Goal: Communication & Community: Answer question/provide support

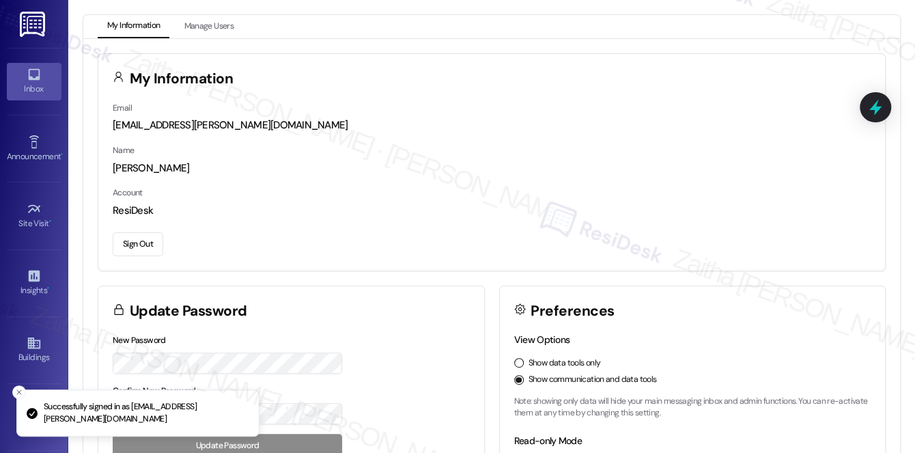
click at [16, 86] on div "Inbox" at bounding box center [34, 89] width 68 height 14
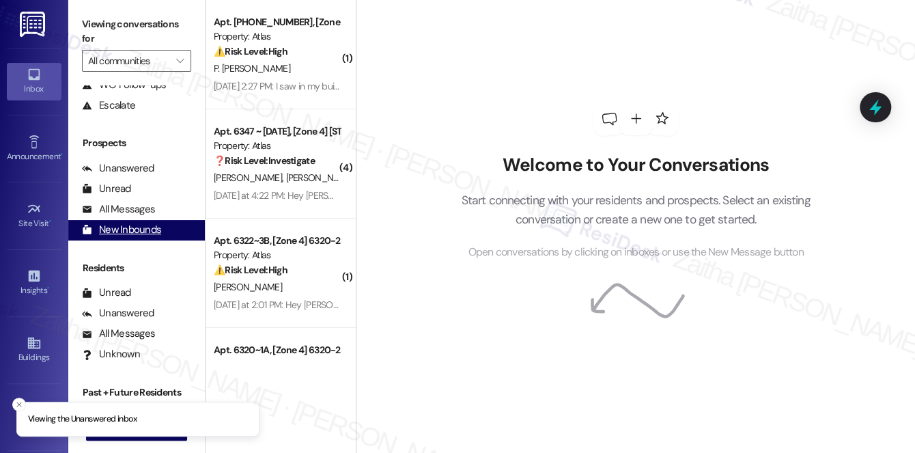
scroll to position [162, 0]
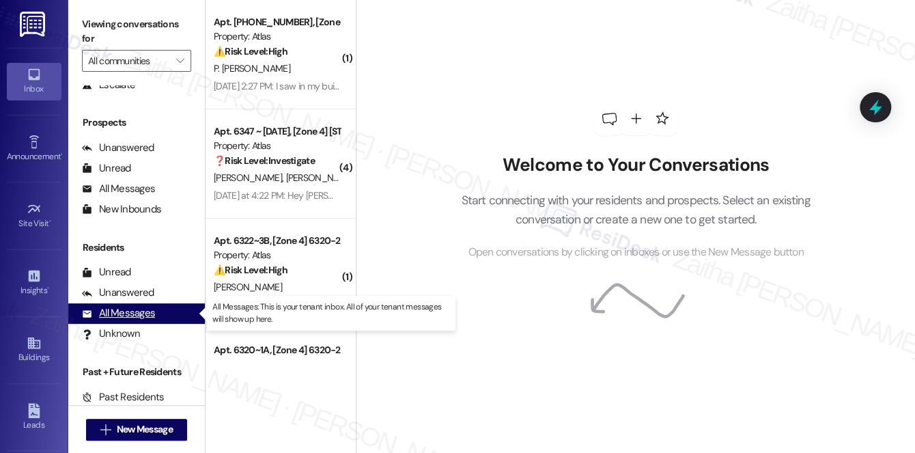
click at [135, 304] on div "All Messages (undefined)" at bounding box center [136, 313] width 137 height 20
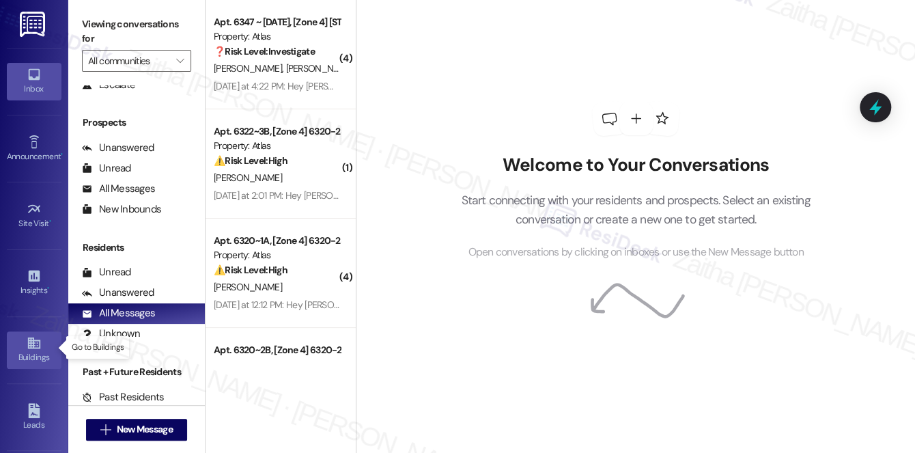
click at [23, 350] on div "Buildings" at bounding box center [34, 357] width 68 height 14
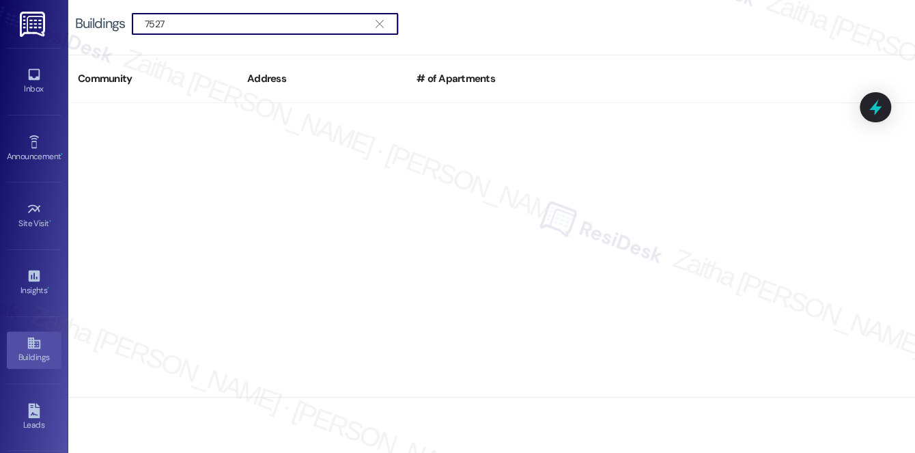
type input "7527"
click at [380, 24] on icon "" at bounding box center [380, 23] width 8 height 11
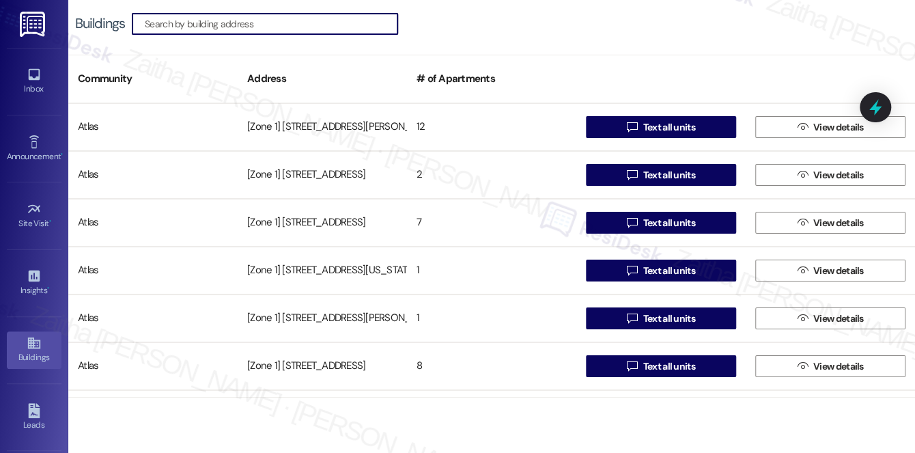
paste input "7527 S Essex Ave"
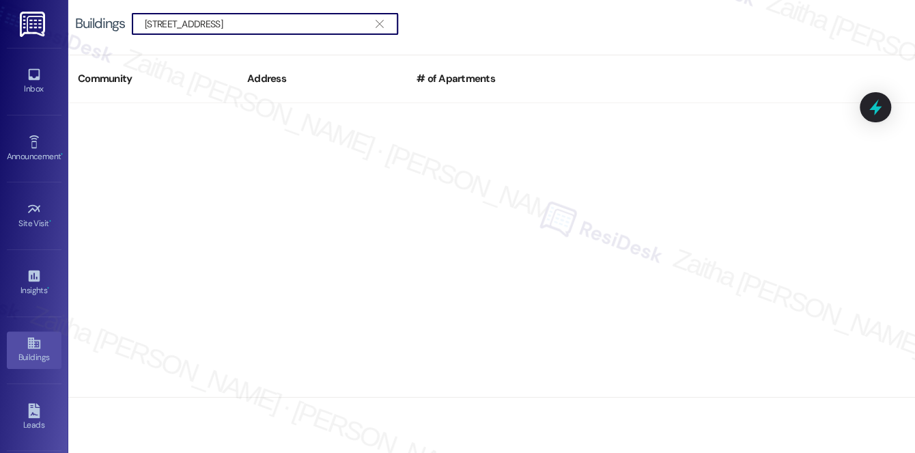
type input "7527 S Essex Ave"
click at [382, 23] on icon "" at bounding box center [380, 23] width 8 height 11
type input "7900"
click at [385, 26] on span "" at bounding box center [379, 24] width 13 height 20
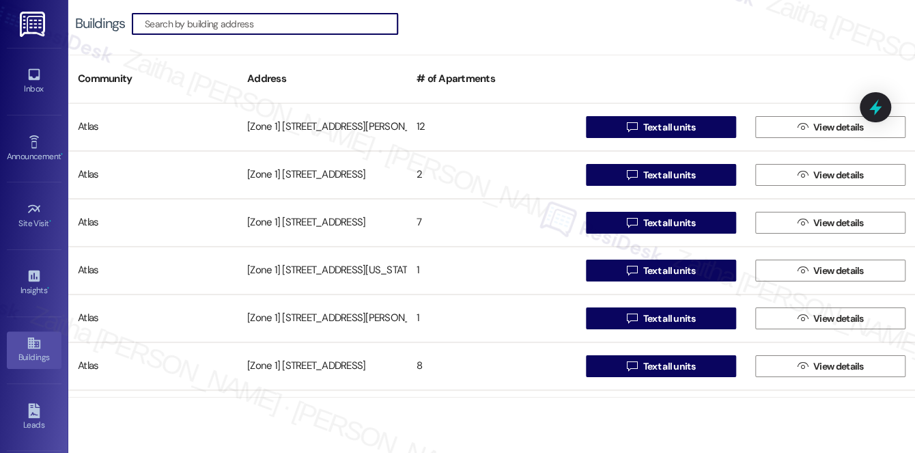
paste input "5226-28 S Michigan Ave"
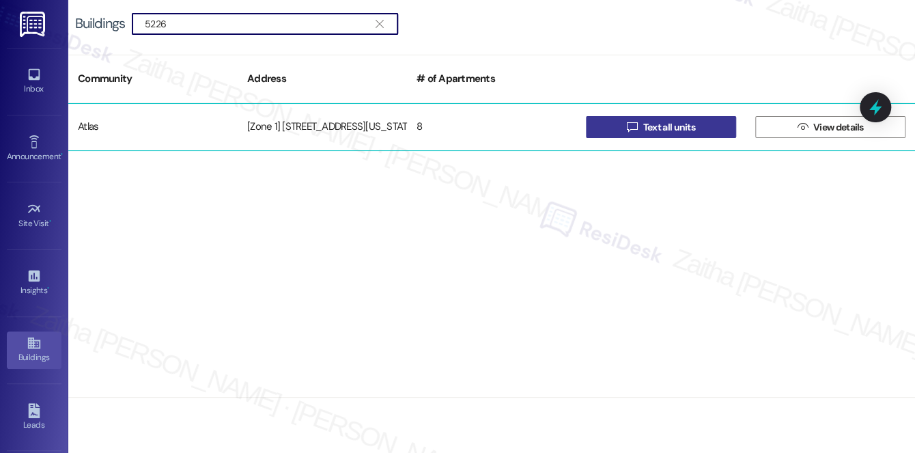
type input "5226"
click at [697, 126] on span "Text all units" at bounding box center [668, 127] width 57 height 14
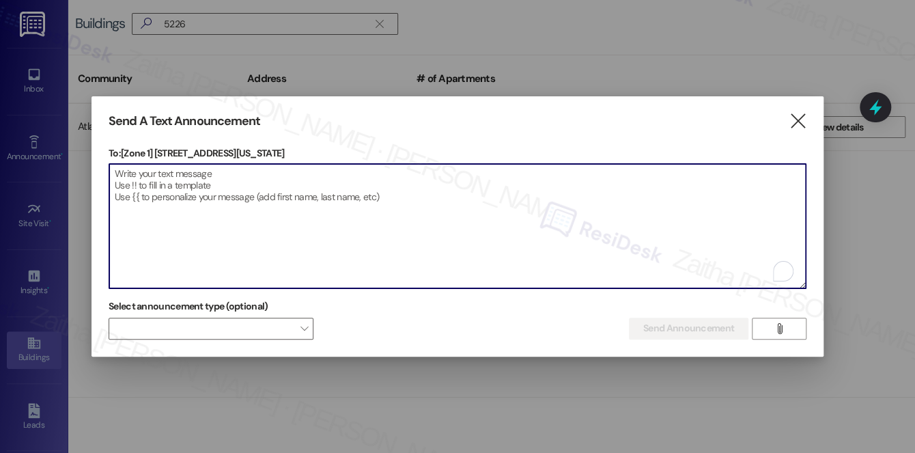
click at [309, 234] on textarea "To enrich screen reader interactions, please activate Accessibility in Grammarl…" at bounding box center [457, 226] width 696 height 124
paste textarea "Hello {{first_name}}, Just a heads-up! Our routine pest control service will ta…"
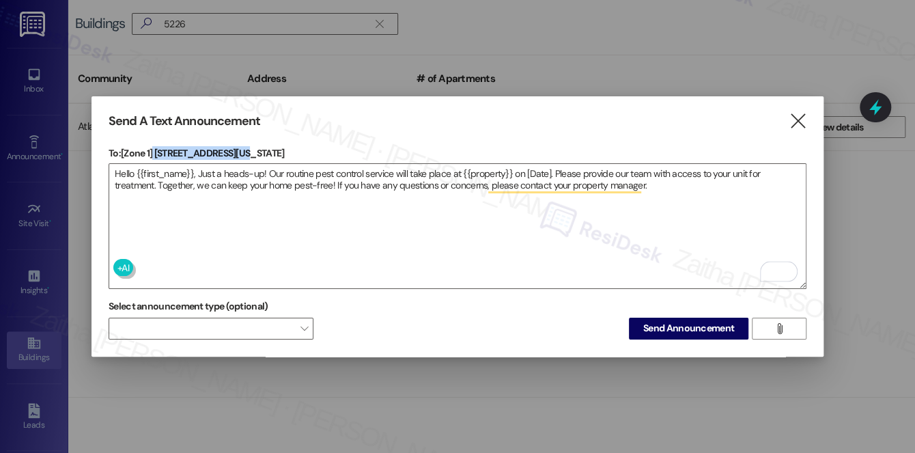
drag, startPoint x: 154, startPoint y: 147, endPoint x: 255, endPoint y: 150, distance: 101.1
click at [255, 150] on p "To: [Zone 1] 5226 S Michigan Ave" at bounding box center [458, 153] width 698 height 14
copy p "5226 S Michigan Ave"
click at [487, 166] on textarea "Hello {{first_name}}, Just a heads-up! Our routine pest control service will ta…" at bounding box center [457, 226] width 696 height 124
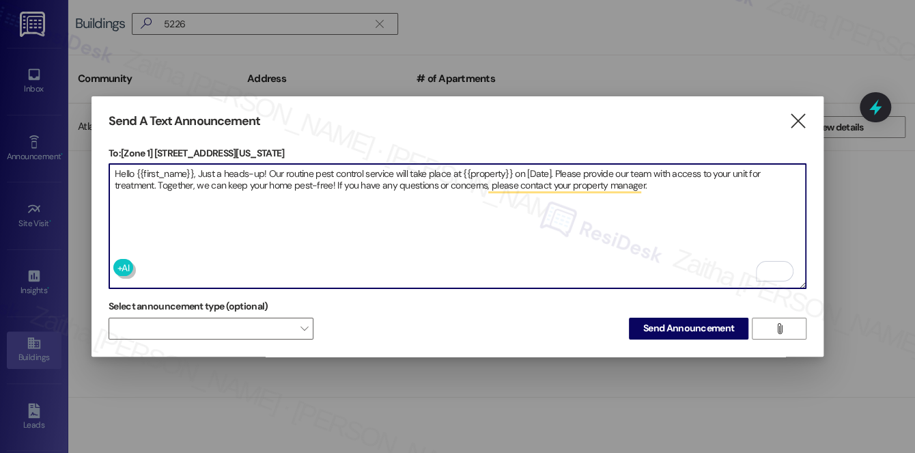
click at [487, 166] on textarea "Hello {{first_name}}, Just a heads-up! Our routine pest control service will ta…" at bounding box center [457, 226] width 696 height 124
paste textarea "5226 S Michigan Ave"
click at [573, 167] on textarea "Hello {{first_name}}, Just a heads-up! Our routine pest control service will ta…" at bounding box center [457, 226] width 696 height 124
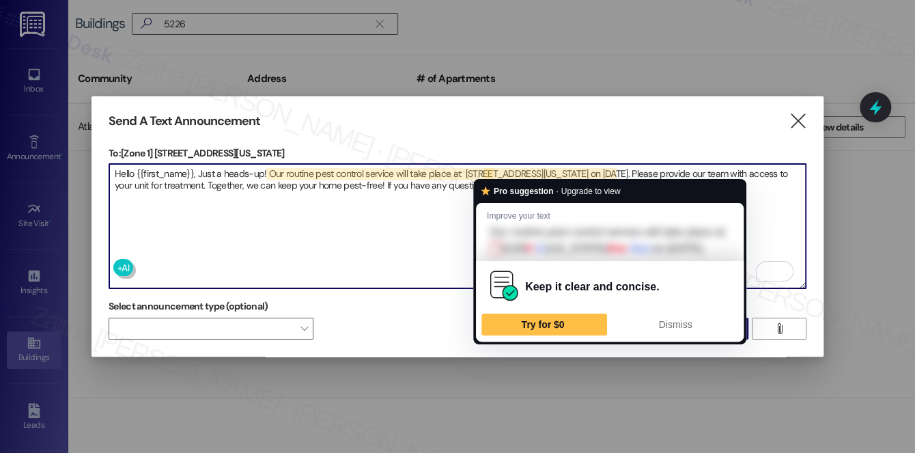
click at [483, 166] on textarea "Hello {{first_name}}, Just a heads-up! Our routine pest control service will ta…" at bounding box center [457, 226] width 696 height 124
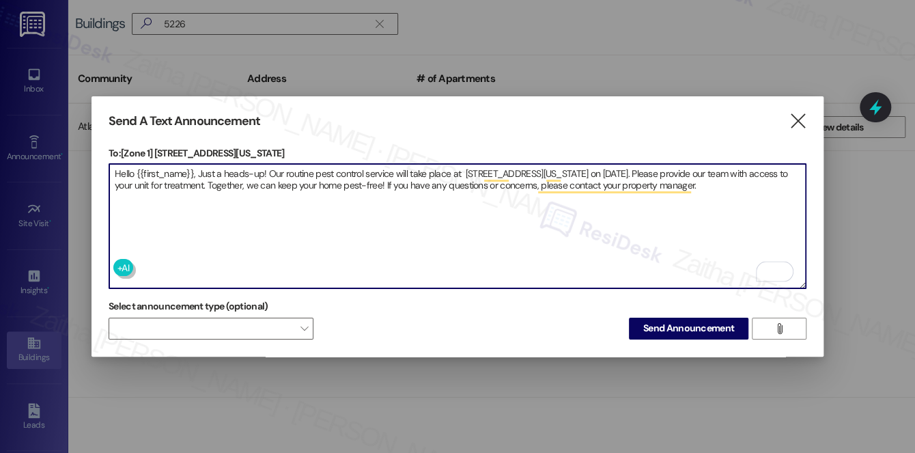
type textarea "Hello {{first_name}}, Just a heads-up! Our routine pest control service will ta…"
click at [670, 321] on span "Send Announcement" at bounding box center [688, 328] width 91 height 14
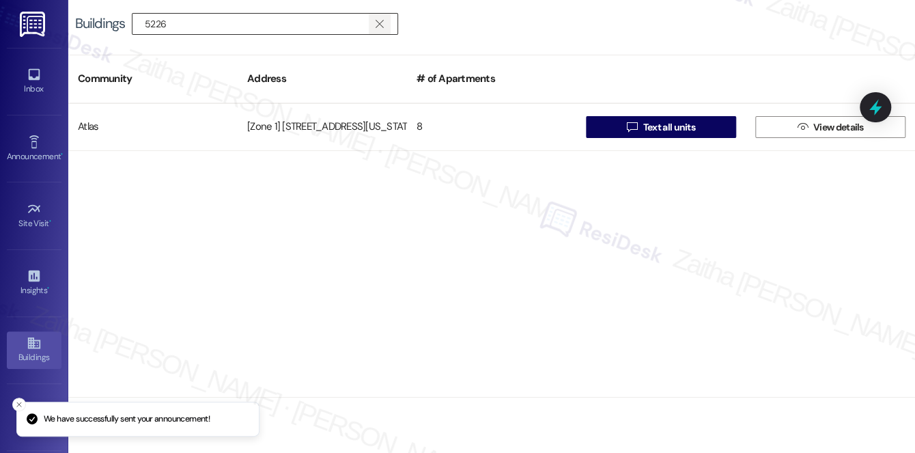
click at [378, 22] on icon "" at bounding box center [380, 23] width 8 height 11
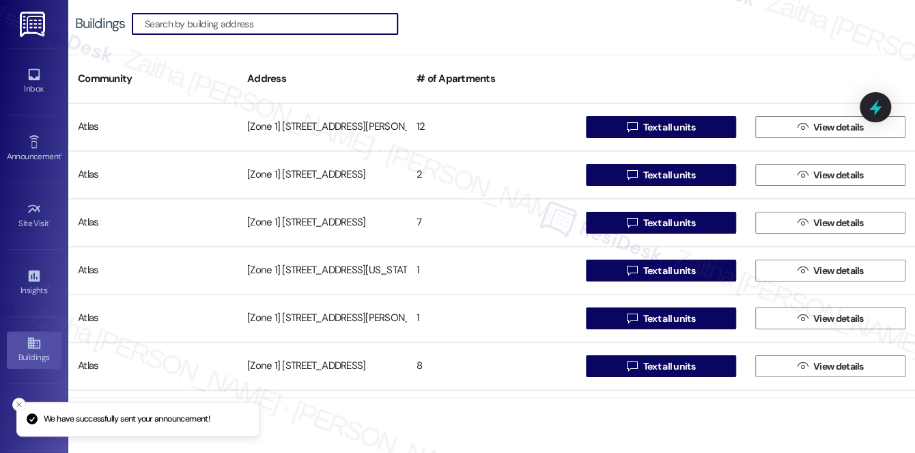
paste input "4230-38 S Michigan Ave"
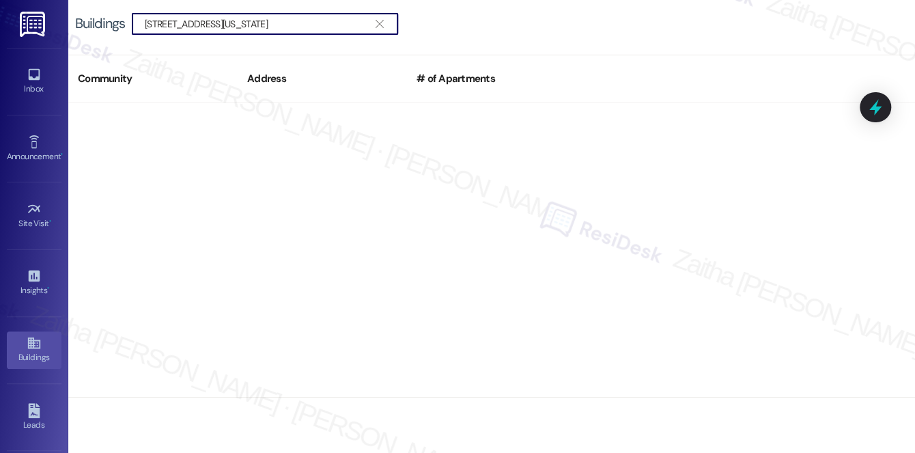
drag, startPoint x: 169, startPoint y: 22, endPoint x: 368, endPoint y: 44, distance: 199.9
click at [368, 44] on div "Buildings  4230-38 S Michigan Ave " at bounding box center [491, 24] width 847 height 48
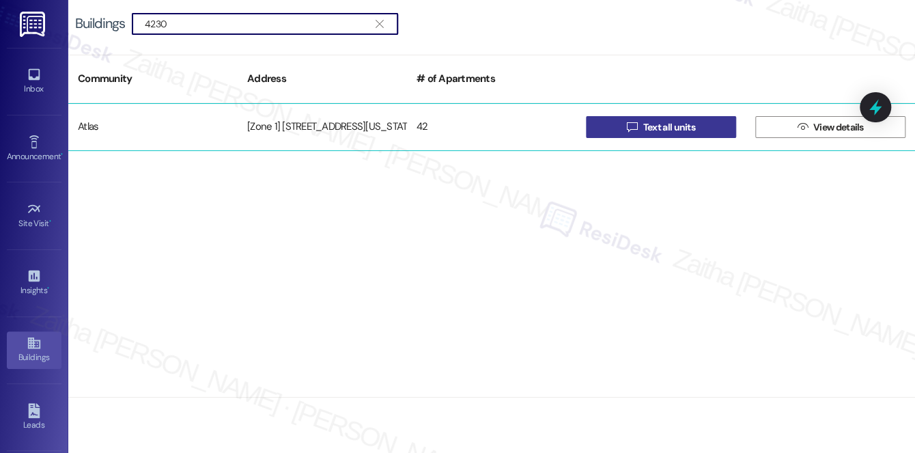
type input "4230"
click at [671, 130] on span "Text all units" at bounding box center [669, 127] width 52 height 14
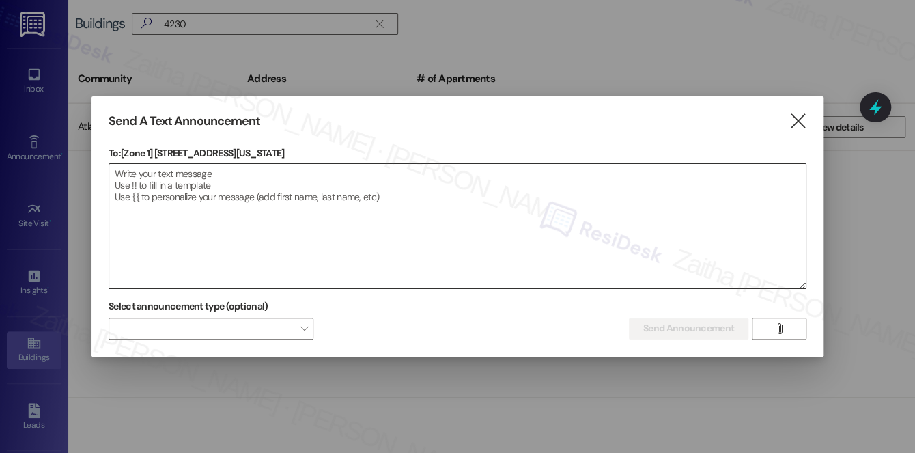
click at [258, 200] on textarea at bounding box center [457, 226] width 696 height 124
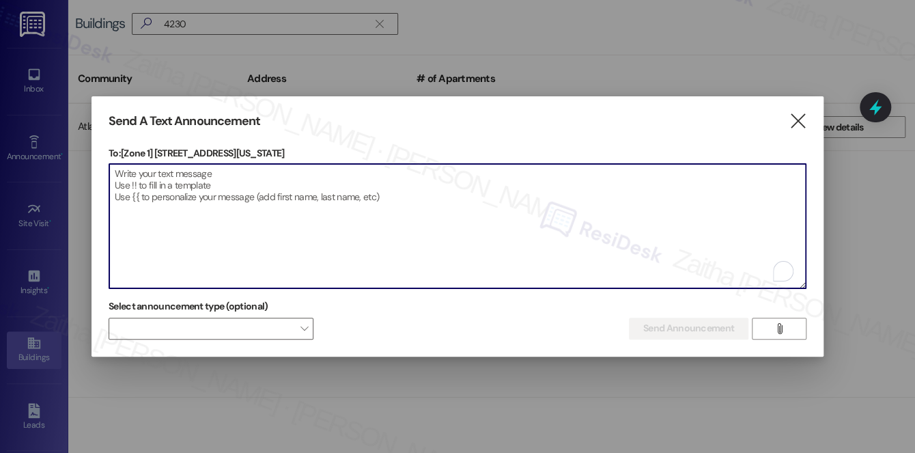
paste textarea "Hello {{first_name}}, Just a heads-up! Our routine pest control service will ta…"
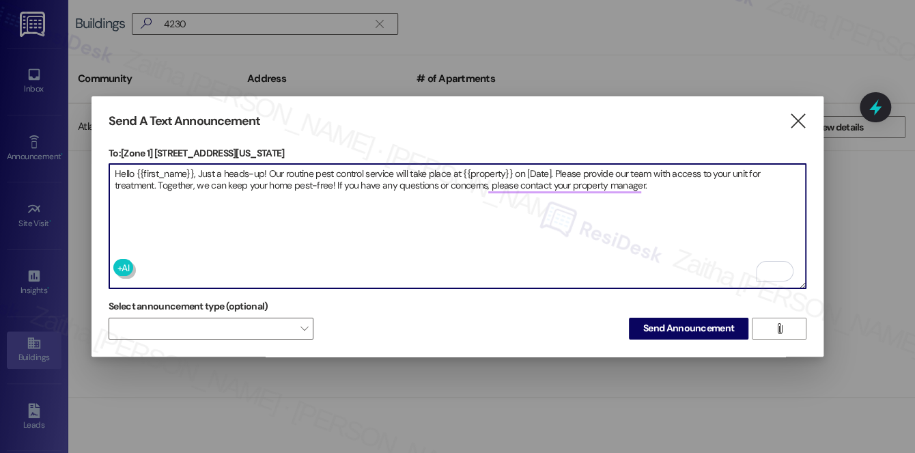
click at [477, 164] on textarea "Hello {{first_name}}, Just a heads-up! Our routine pest control service will ta…" at bounding box center [457, 226] width 696 height 124
paste textarea "4230-38 S Michigan Ave"
click at [580, 166] on textarea "Hello {{first_name}}, Just a heads-up! Our routine pest control service will ta…" at bounding box center [457, 226] width 696 height 124
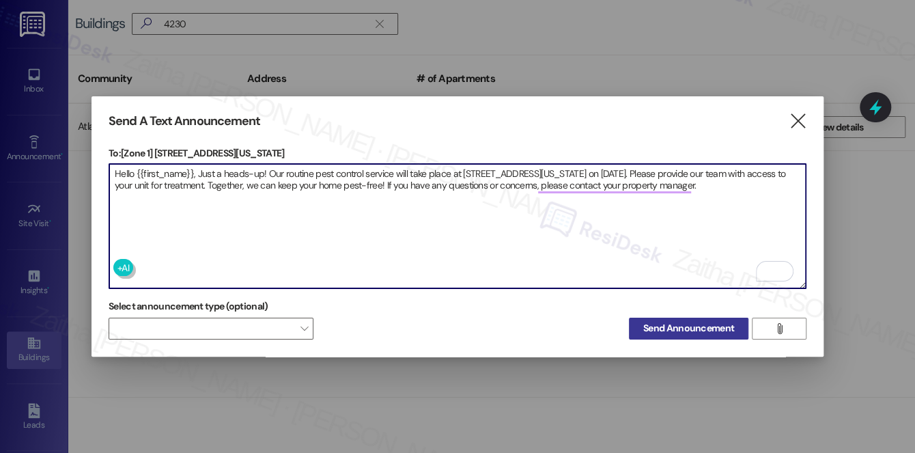
type textarea "Hello {{first_name}}, Just a heads-up! Our routine pest control service will ta…"
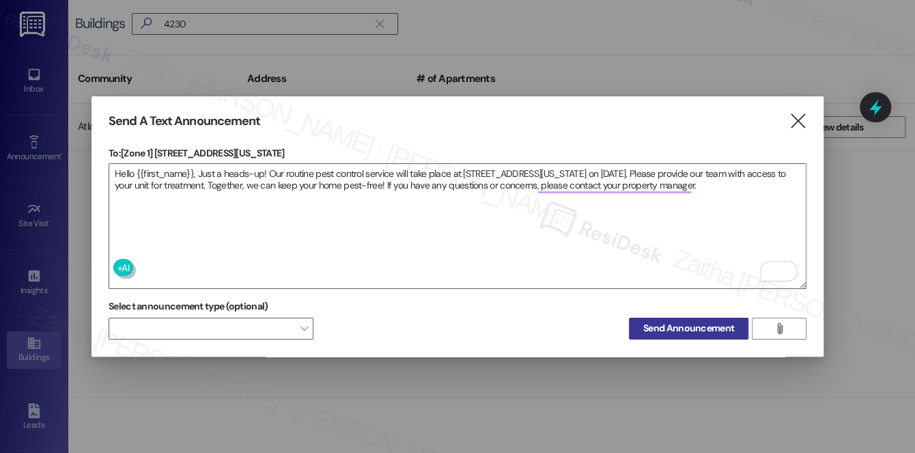
click at [686, 321] on span "Send Announcement" at bounding box center [688, 328] width 91 height 14
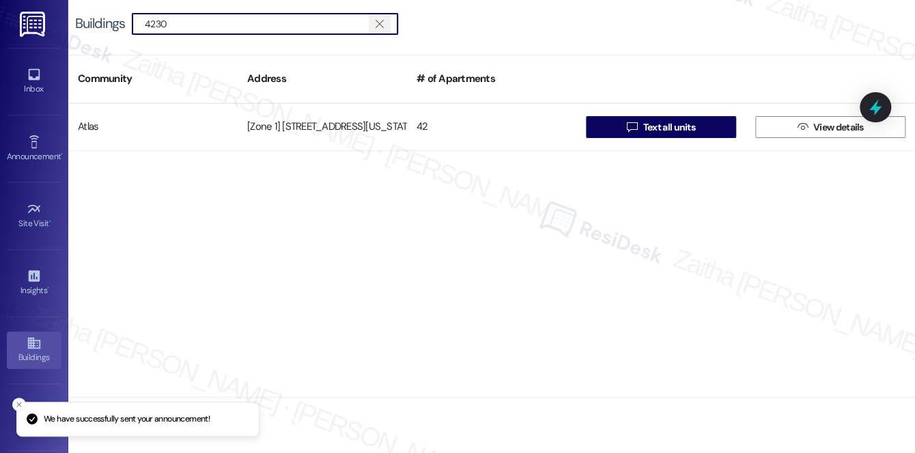
click at [378, 22] on icon "" at bounding box center [380, 23] width 8 height 11
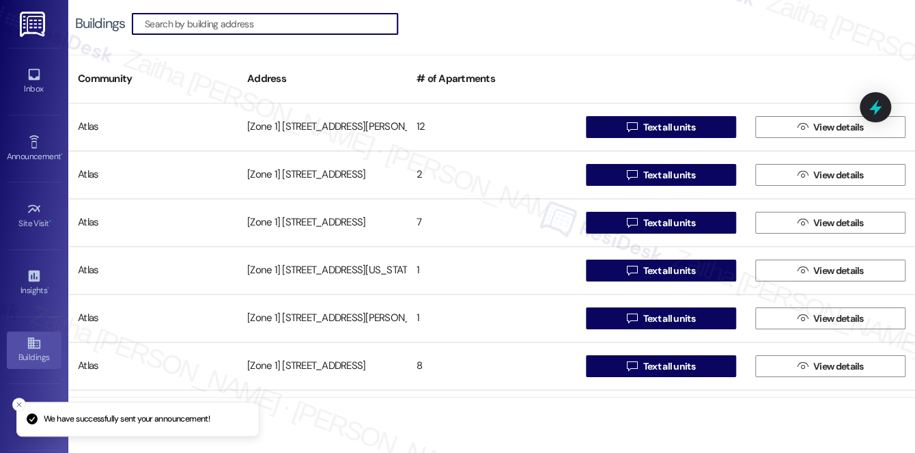
click at [304, 24] on input at bounding box center [271, 23] width 253 height 19
paste input "4240-48 S Michigan Ave"
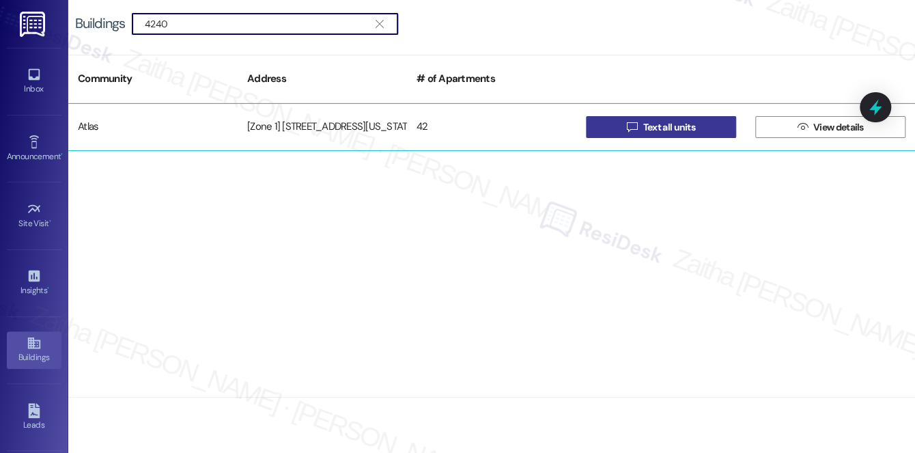
type input "4240"
click at [690, 133] on span "Text all units" at bounding box center [669, 127] width 52 height 14
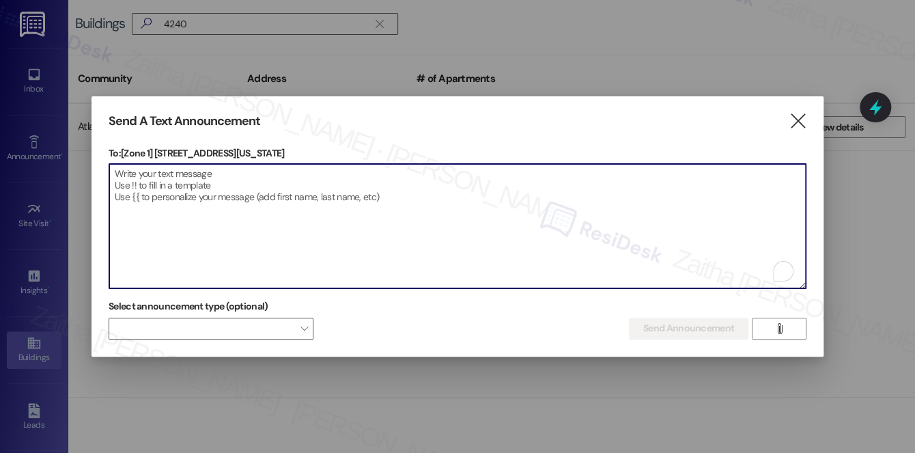
click at [214, 175] on textarea "To enrich screen reader interactions, please activate Accessibility in Grammarl…" at bounding box center [457, 226] width 696 height 124
paste textarea "Hello {{first_name}}, Just a heads-up! Our routine pest control service will ta…"
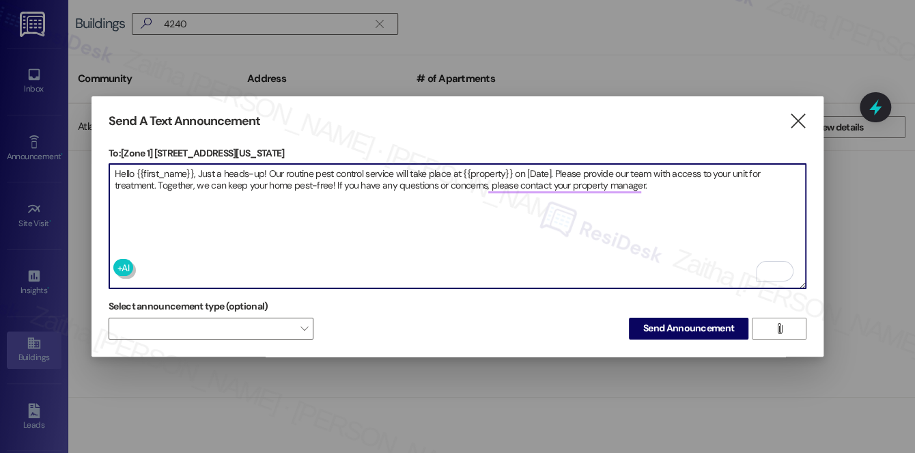
click at [485, 169] on textarea "Hello {{first_name}}, Just a heads-up! Our routine pest control service will ta…" at bounding box center [457, 226] width 696 height 124
paste textarea "4240-48 S Michigan Ave"
click at [582, 168] on textarea "Hello {{first_name}}, Just a heads-up! Our routine pest control service will ta…" at bounding box center [457, 226] width 696 height 124
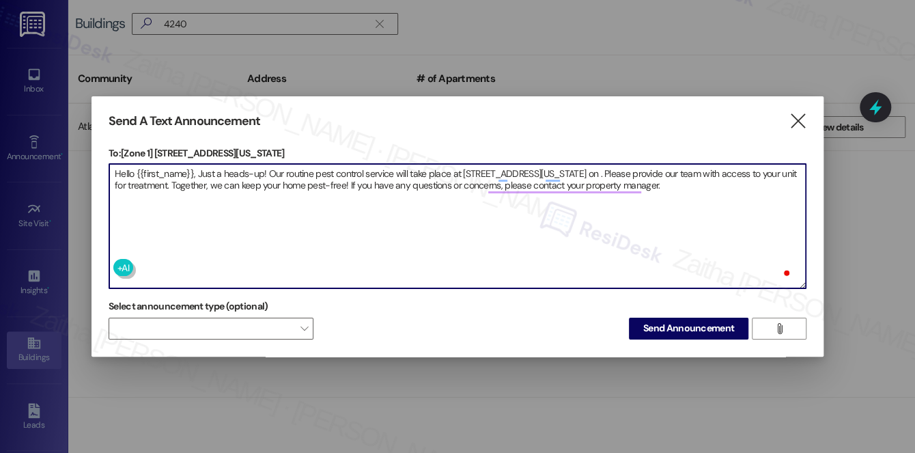
paste textarea "4240-48 S Michigan Ave"
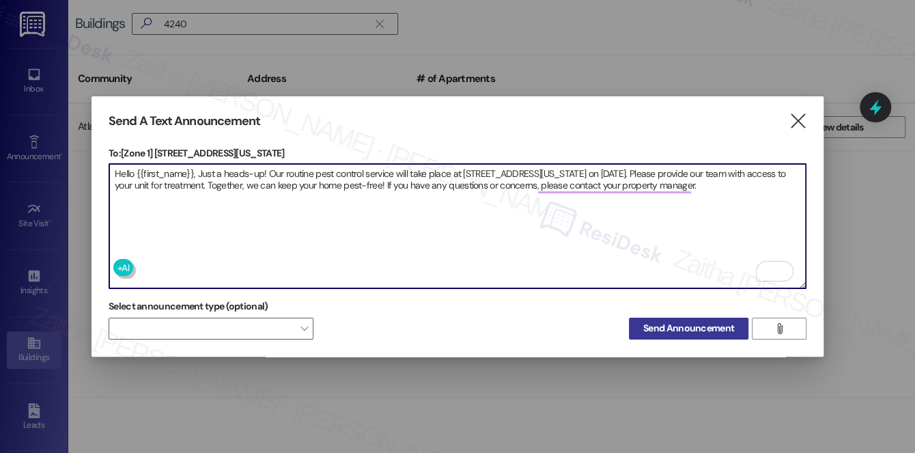
type textarea "Hello {{first_name}}, Just a heads-up! Our routine pest control service will ta…"
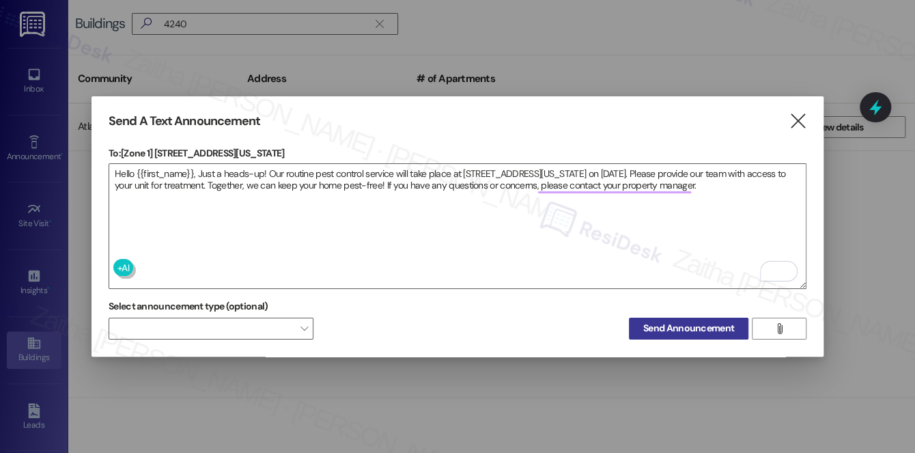
click at [685, 324] on span "Send Announcement" at bounding box center [688, 328] width 91 height 14
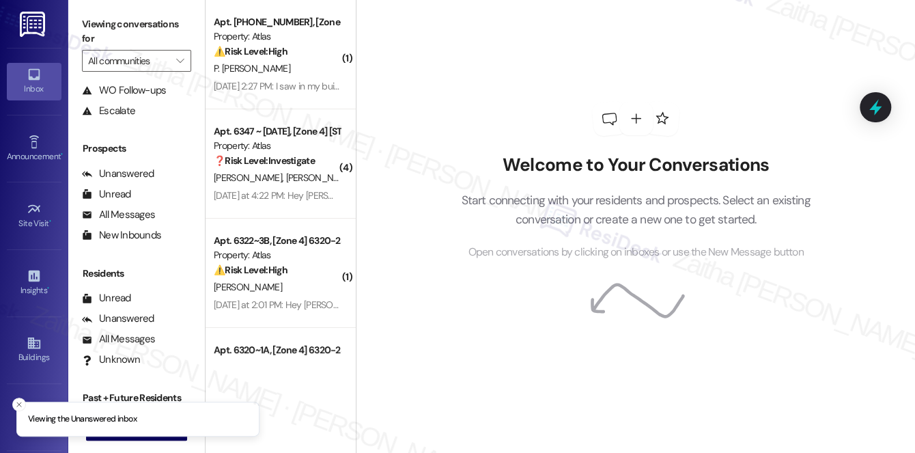
scroll to position [162, 0]
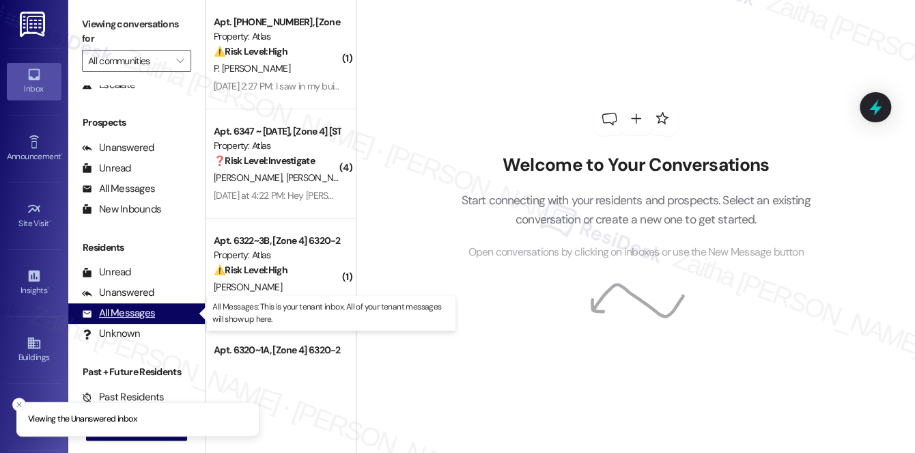
click at [148, 319] on div "All Messages" at bounding box center [118, 313] width 73 height 14
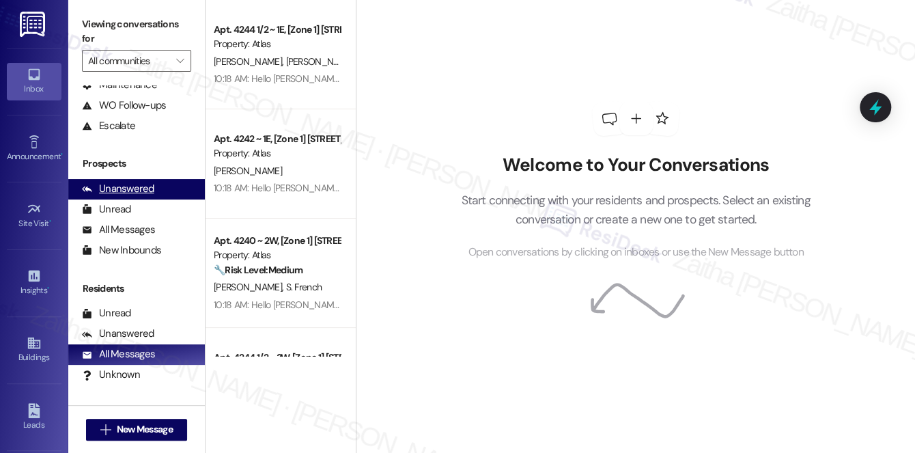
scroll to position [100, 0]
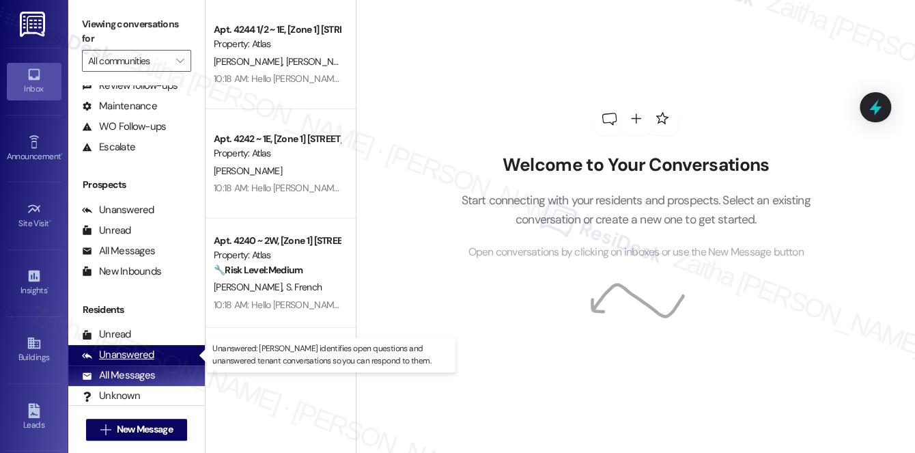
click at [131, 360] on div "Unanswered" at bounding box center [118, 355] width 72 height 14
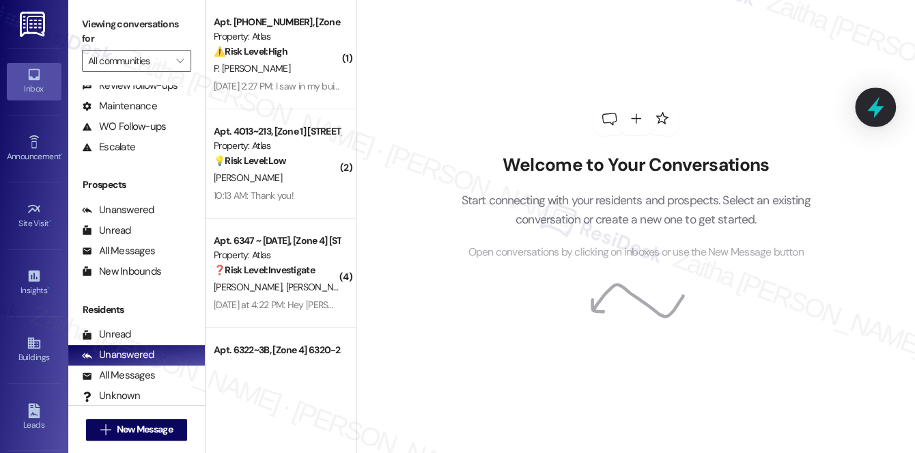
click at [879, 101] on icon at bounding box center [875, 107] width 23 height 23
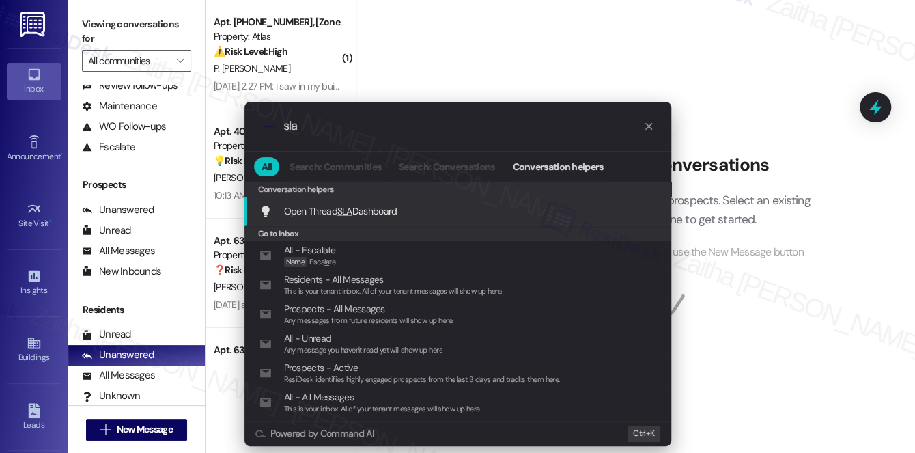
type input "sla"
click at [364, 210] on span "Open Thread SLA Dashboard" at bounding box center [340, 211] width 113 height 12
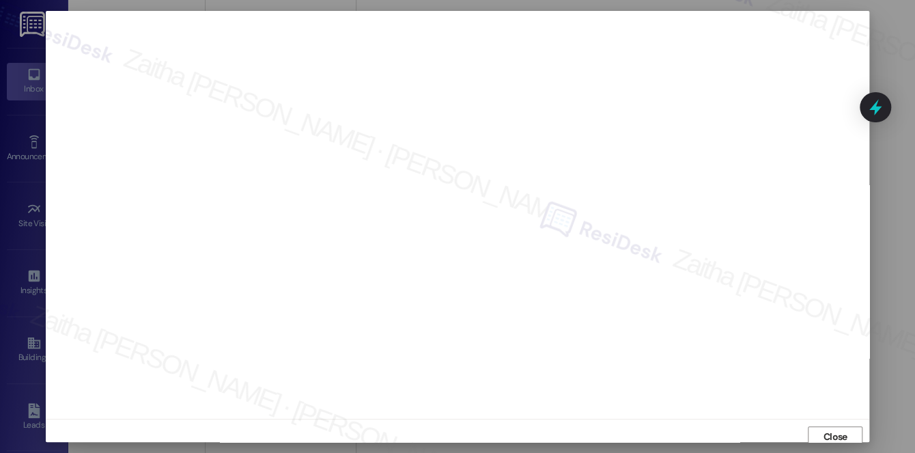
scroll to position [5, 0]
click at [828, 433] on span "Close" at bounding box center [835, 431] width 24 height 14
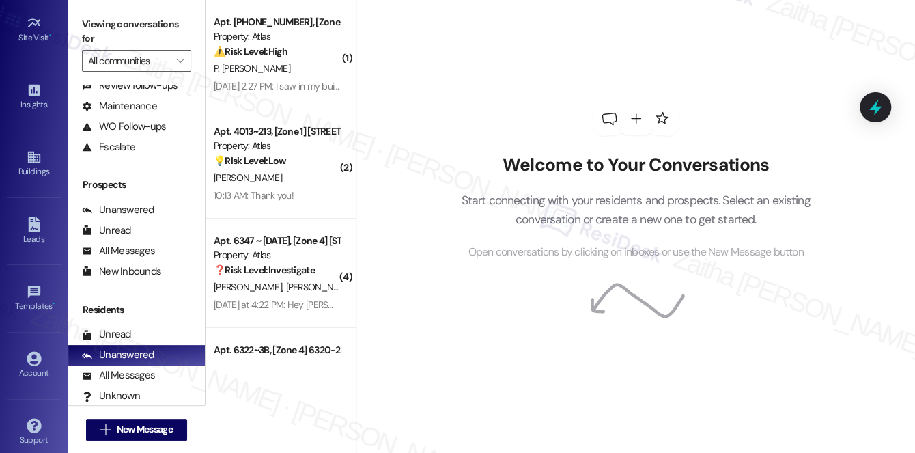
scroll to position [193, 0]
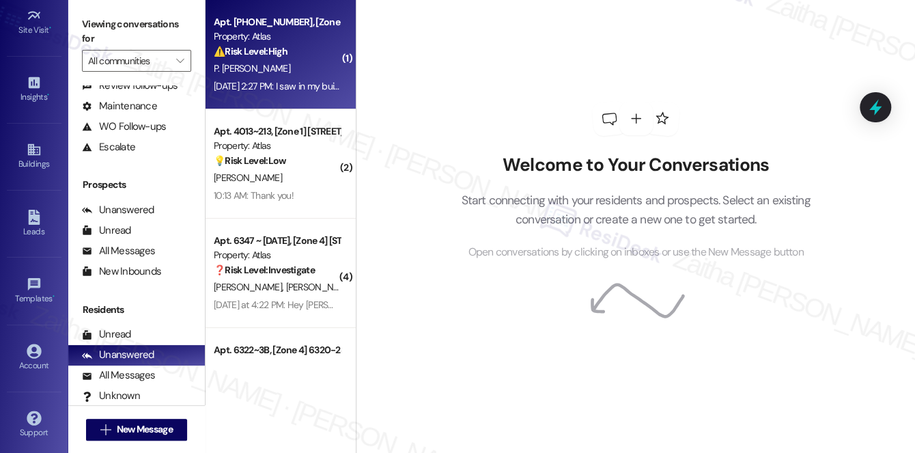
click at [308, 62] on div "P. [PERSON_NAME]" at bounding box center [276, 68] width 129 height 17
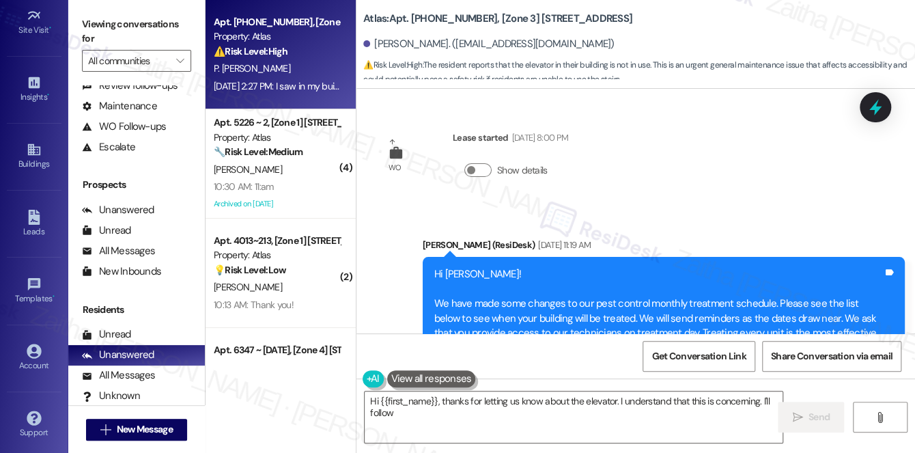
scroll to position [2633, 0]
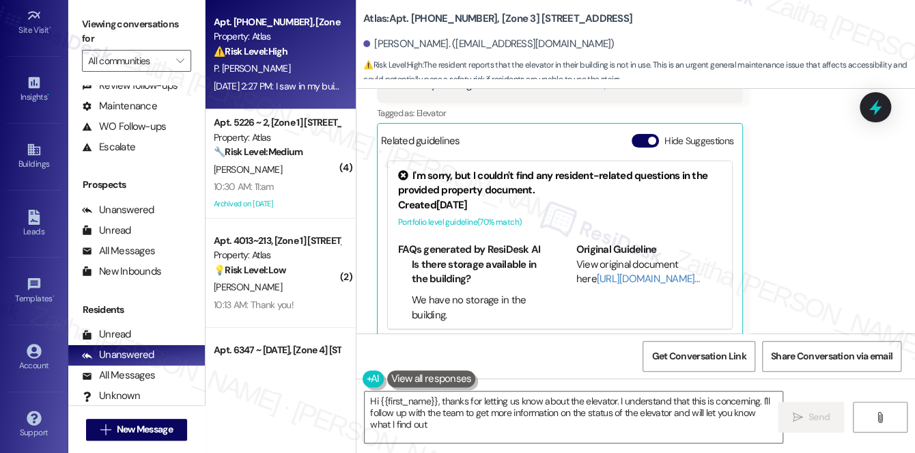
type textarea "Hi {{first_name}}, thanks for letting us know about the elevator. I understand …"
click at [637, 134] on button "Hide Suggestions" at bounding box center [645, 141] width 27 height 14
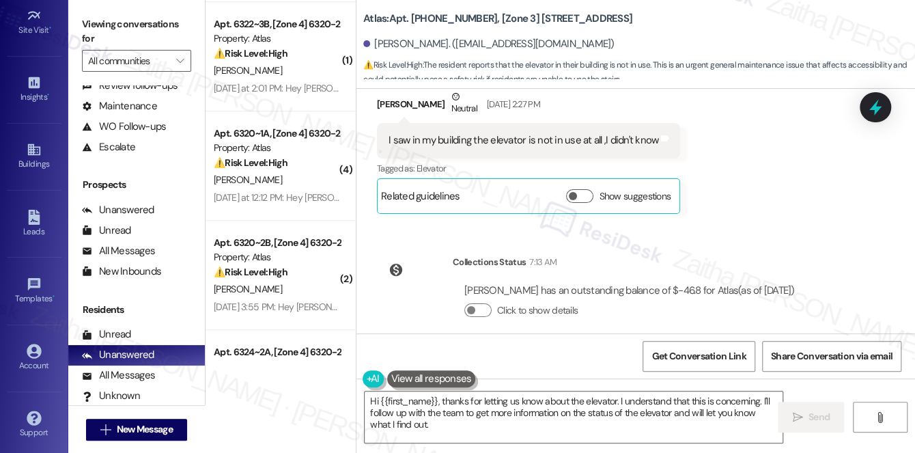
scroll to position [496, 0]
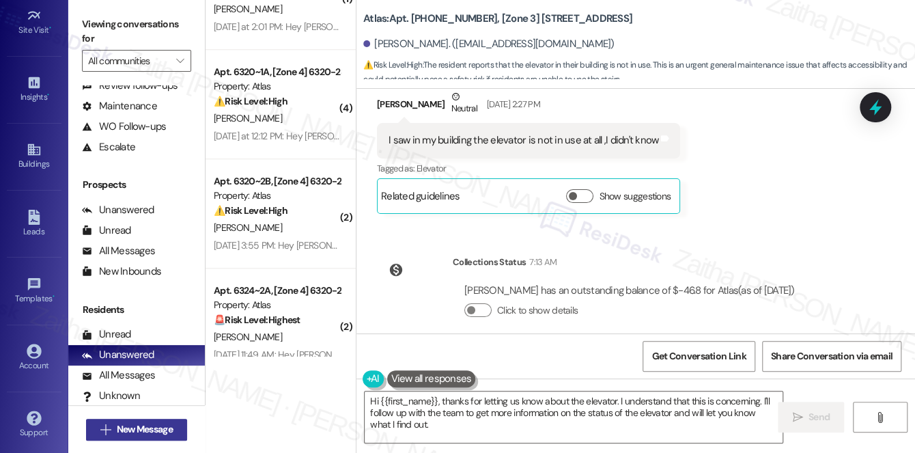
click at [133, 426] on span "New Message" at bounding box center [145, 429] width 56 height 14
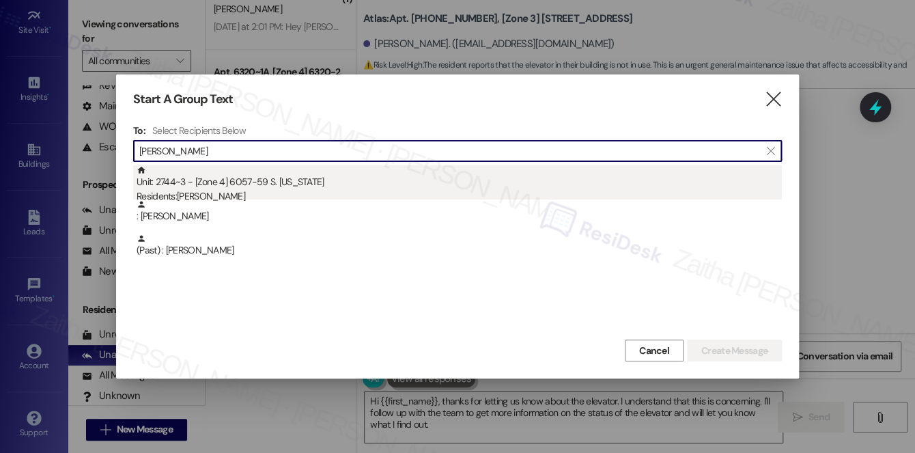
type input "tamica"
click at [285, 193] on div "Residents: Tamica Ellis" at bounding box center [459, 196] width 645 height 14
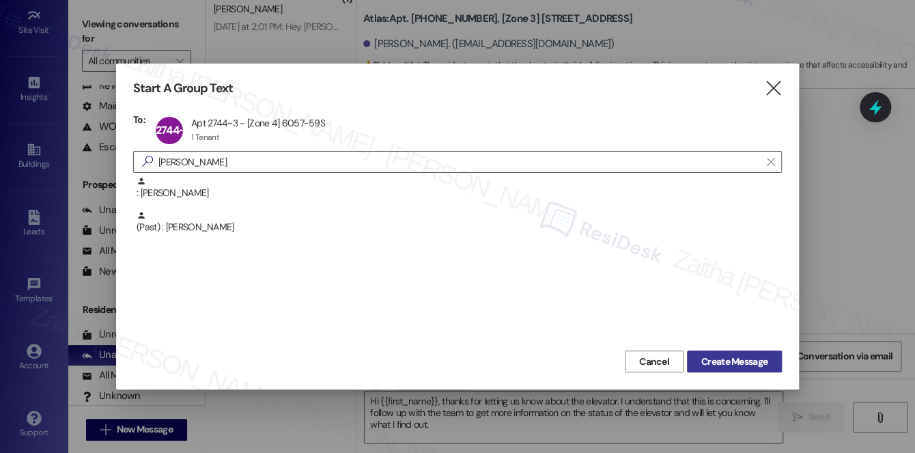
click at [734, 364] on span "Create Message" at bounding box center [734, 361] width 66 height 14
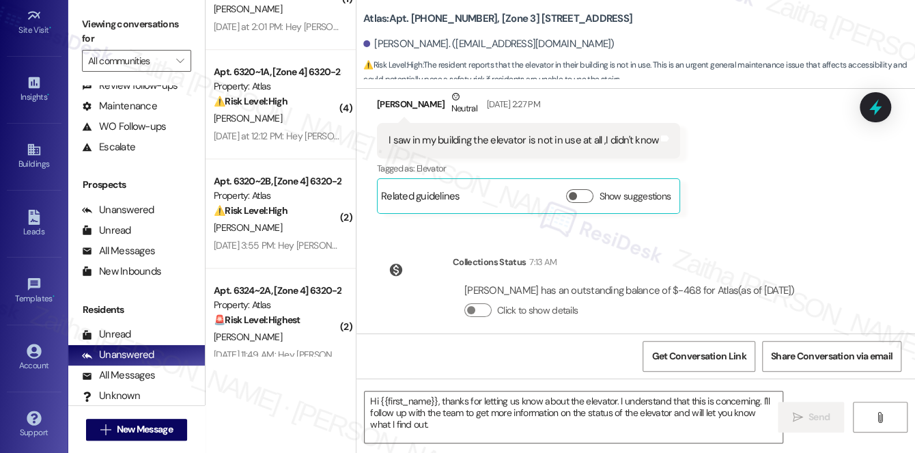
type textarea "Fetching suggested responses. Please feel free to read through the conversation…"
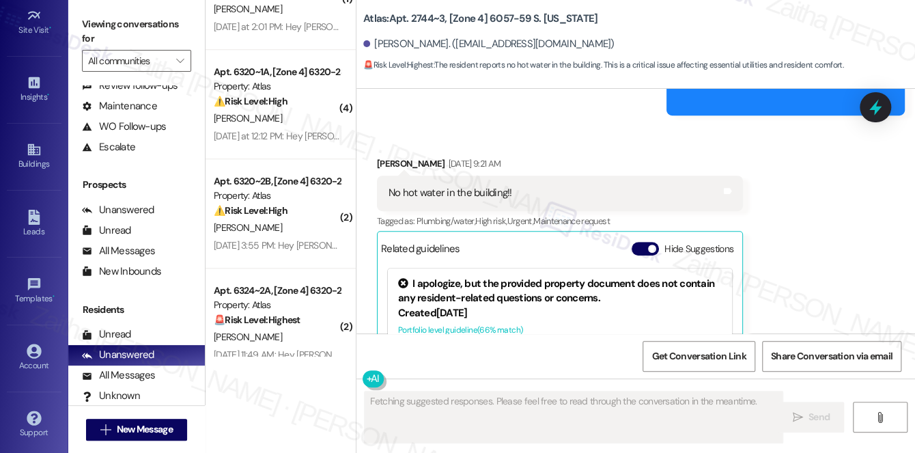
scroll to position [5406, 0]
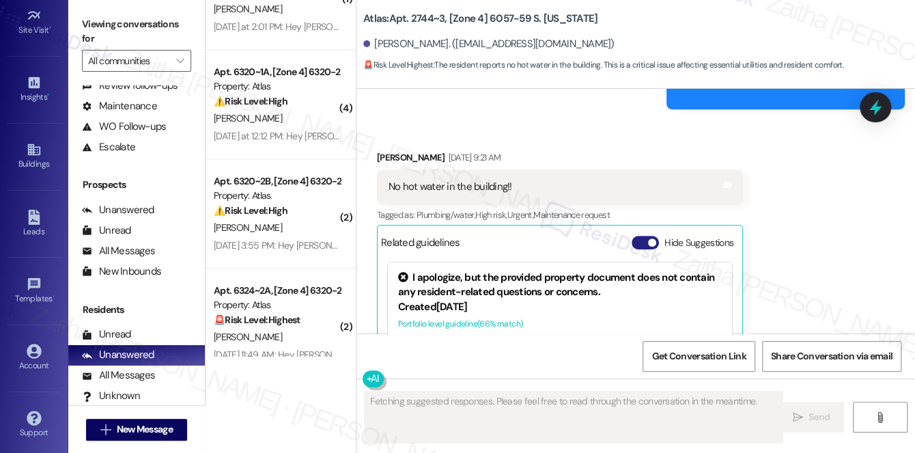
click at [639, 236] on button "Hide Suggestions" at bounding box center [645, 243] width 27 height 14
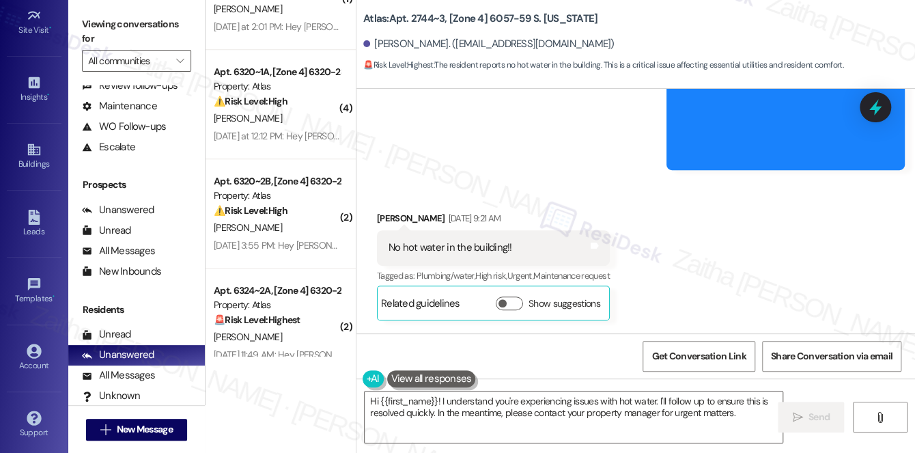
scroll to position [5355, 0]
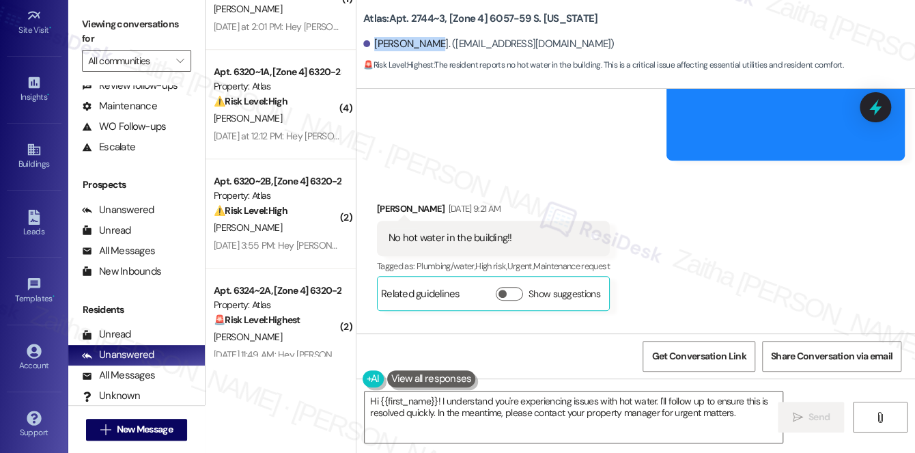
drag, startPoint x: 375, startPoint y: 42, endPoint x: 421, endPoint y: 40, distance: 45.8
click at [421, 40] on div "Tamica Ellis. (tamicaellis@ymail.com)" at bounding box center [488, 44] width 251 height 14
copy div "Tamica Ellis"
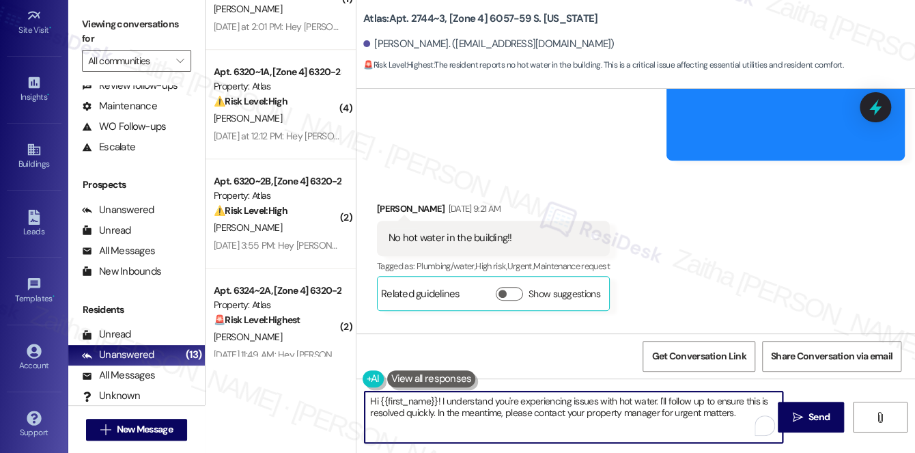
drag, startPoint x: 657, startPoint y: 398, endPoint x: 736, endPoint y: 413, distance: 80.6
click at [736, 413] on textarea "Hi {{first_name}}! I understand you're experiencing issues with hot water. I'll…" at bounding box center [574, 416] width 418 height 51
type textarea "Hi {{first_name}}! I understand you're experiencing issues with hot water. I wa…"
drag, startPoint x: 368, startPoint y: 400, endPoint x: 426, endPoint y: 432, distance: 66.0
click at [426, 432] on textarea "Hi {{first_name}}! I understand you're experiencing issues with hot water. I wa…" at bounding box center [574, 416] width 418 height 51
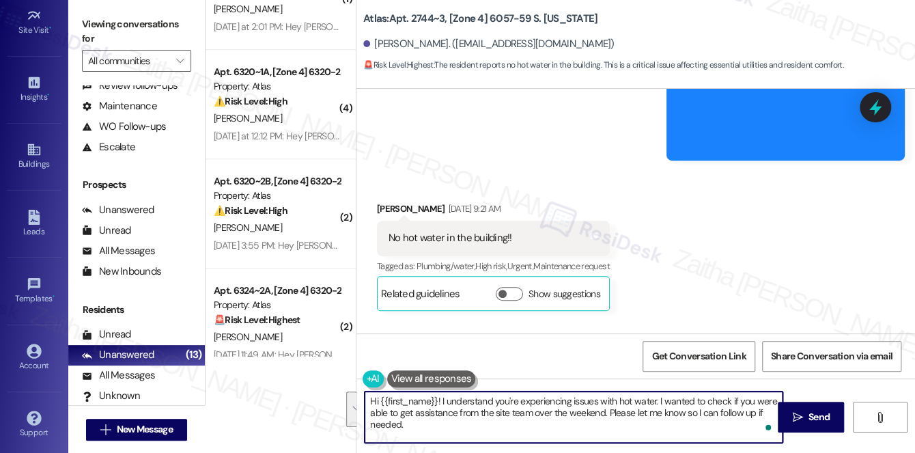
click at [410, 425] on textarea "Hi {{first_name}}! I understand you're experiencing issues with hot water. I wa…" at bounding box center [574, 416] width 418 height 51
click at [657, 399] on textarea "Hi {{first_name}}! I understand you're experiencing issues with hot water. I wa…" at bounding box center [574, 416] width 418 height 51
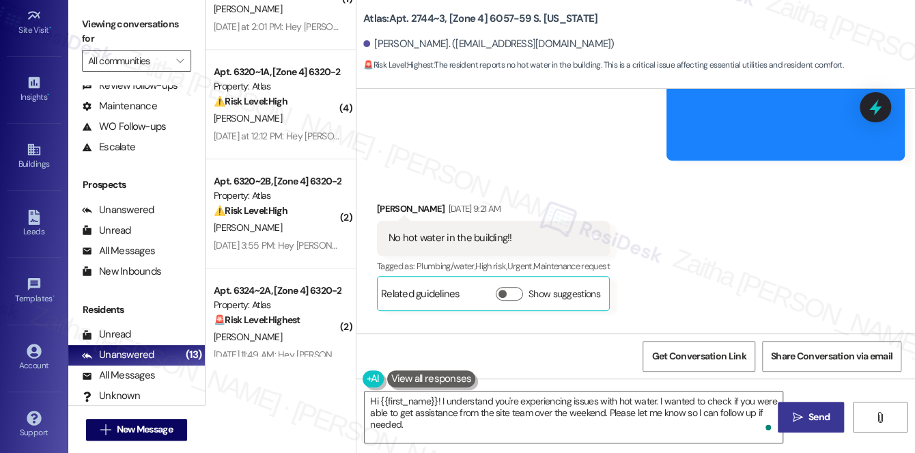
click at [819, 414] on span "Send" at bounding box center [818, 417] width 21 height 14
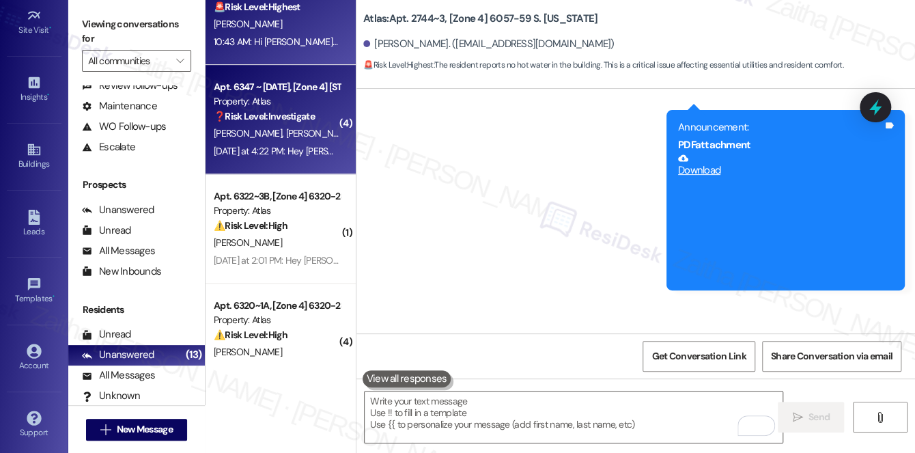
scroll to position [434, 0]
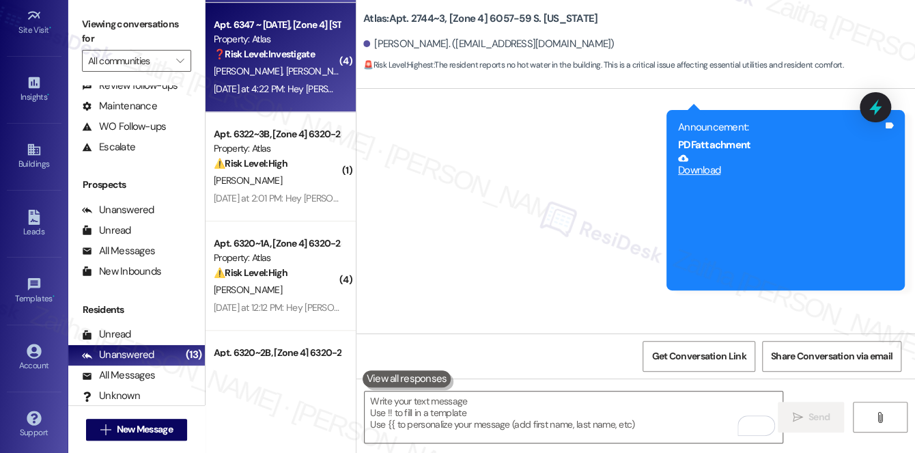
click at [314, 288] on div "[PERSON_NAME]" at bounding box center [276, 289] width 129 height 17
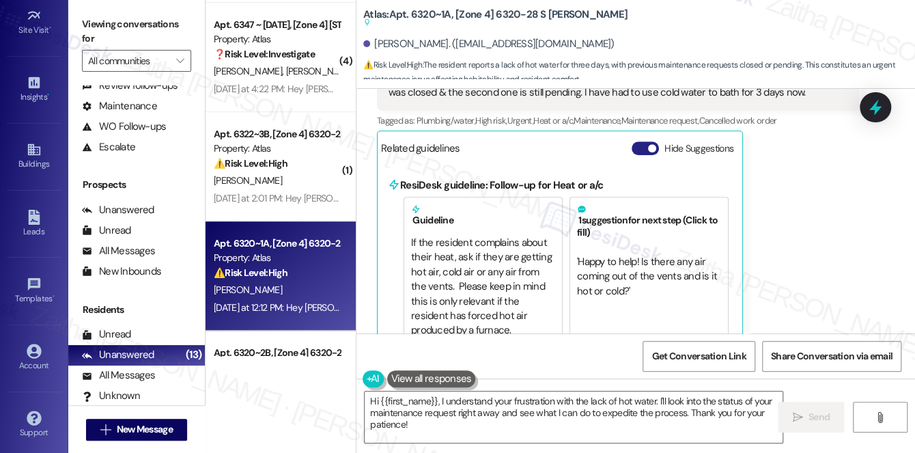
scroll to position [13089, 0]
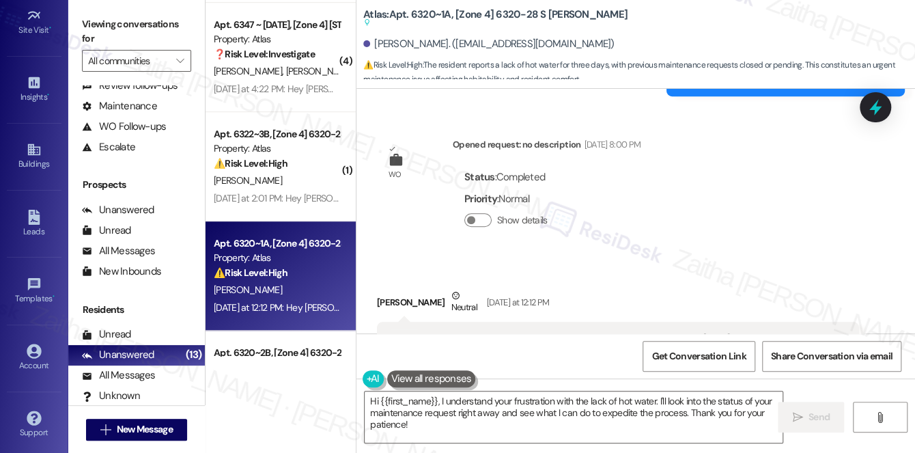
click at [636, 402] on button "Hide Suggestions" at bounding box center [645, 409] width 27 height 14
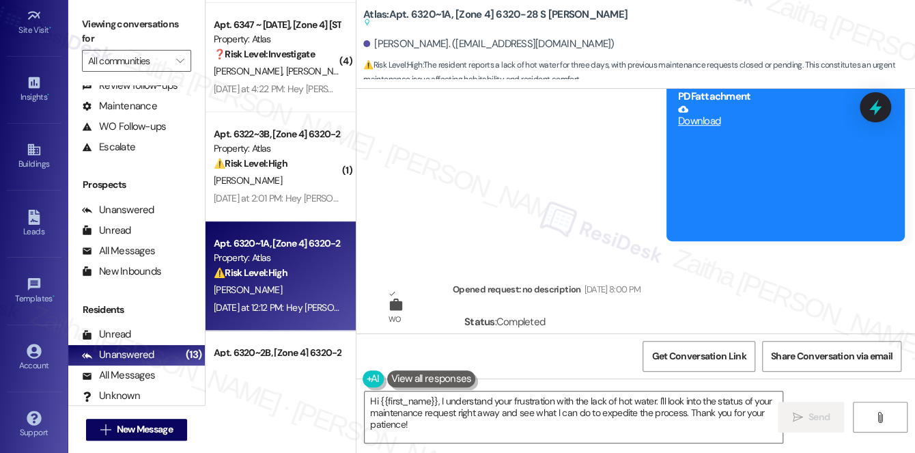
scroll to position [12964, 0]
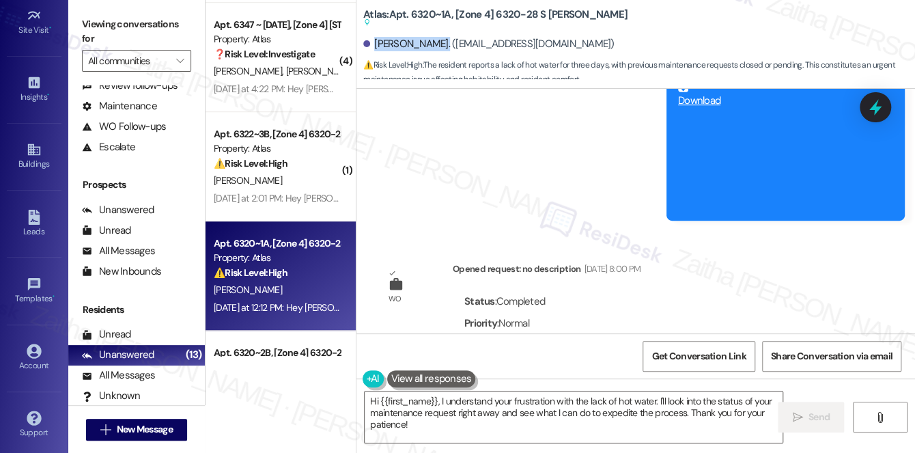
drag, startPoint x: 373, startPoint y: 43, endPoint x: 443, endPoint y: 43, distance: 70.3
click at [443, 43] on div "Rosalyn Thomas. (taostealth@gmail.com)" at bounding box center [488, 44] width 251 height 14
copy div "Rosalyn Thomas"
click at [629, 24] on div "Atlas: Apt. 6320~1A, [Zone 4] 6320-28 S Troy Suggested actions and notes availa…" at bounding box center [499, 18] width 273 height 17
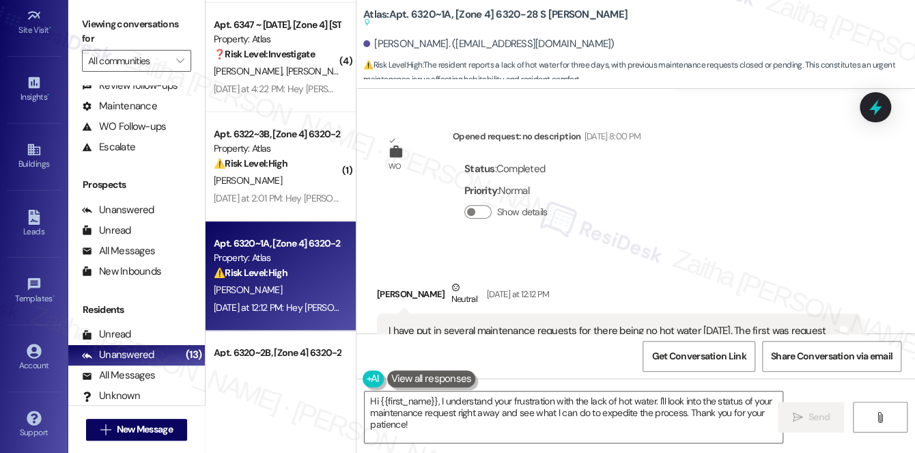
scroll to position [13098, 0]
drag, startPoint x: 373, startPoint y: 42, endPoint x: 440, endPoint y: 33, distance: 68.1
click at [440, 33] on div "Rosalyn Thomas. (taostealth@gmail.com)" at bounding box center [639, 44] width 552 height 27
copy div "Rosalyn Thomas"
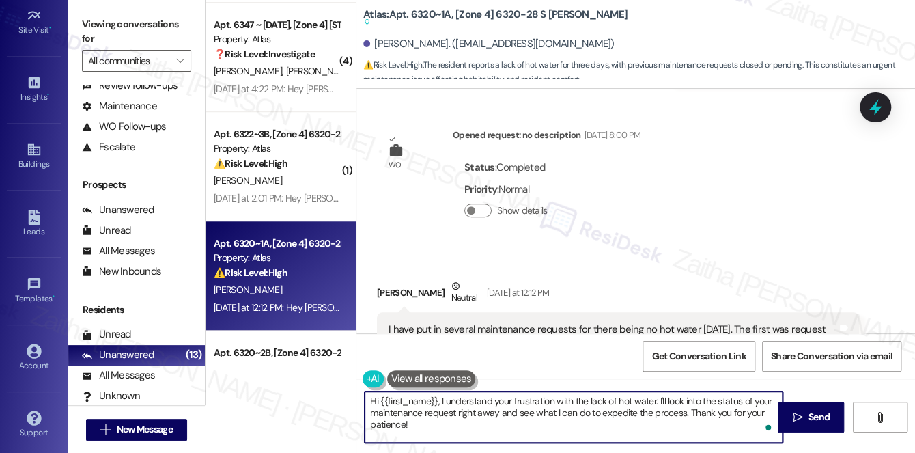
drag, startPoint x: 658, startPoint y: 398, endPoint x: 686, endPoint y: 416, distance: 33.1
click at [686, 421] on textarea "Hi {{first_name}}, I understand your frustration with the lack of hot water. I'…" at bounding box center [574, 416] width 418 height 51
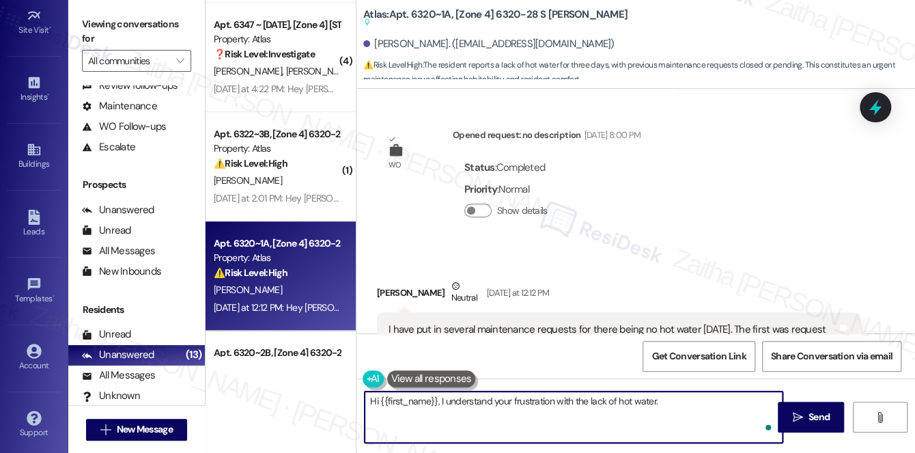
paste textarea "I wanted to check if you were able to receive assistance from the site team ove…"
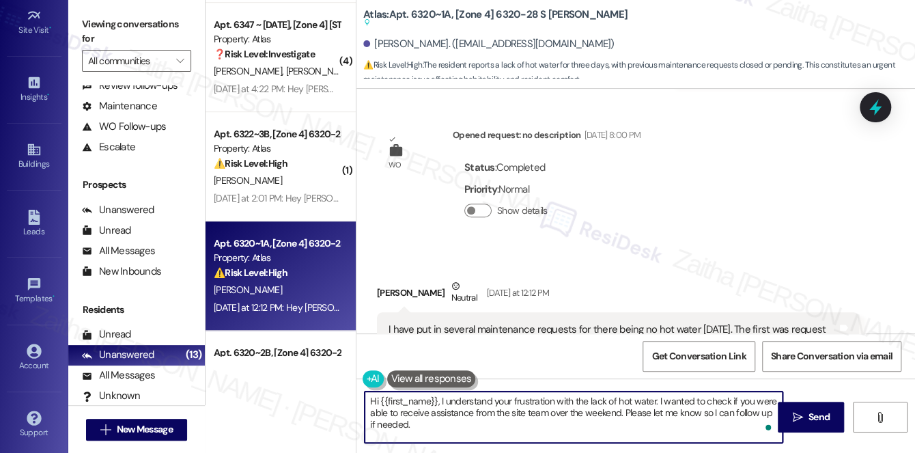
type textarea "Hi {{first_name}}, I understand your frustration with the lack of hot water. I …"
click at [416, 371] on button at bounding box center [431, 378] width 89 height 17
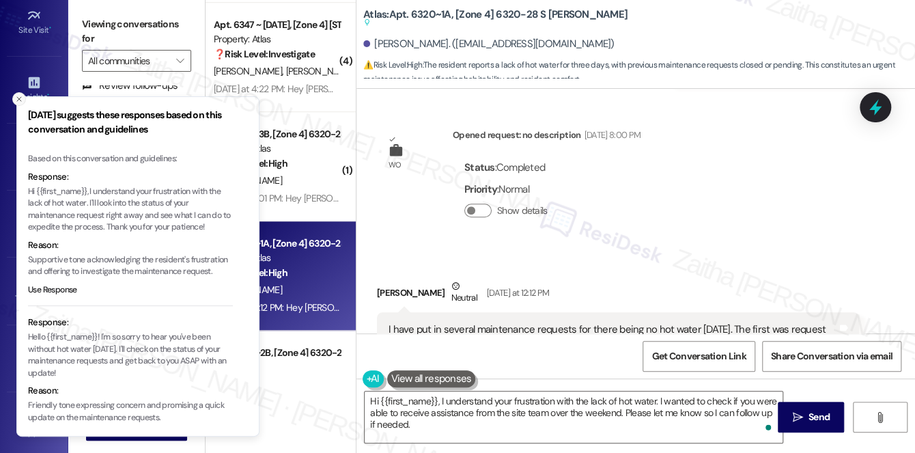
click at [19, 100] on icon "Close toast" at bounding box center [19, 99] width 8 height 8
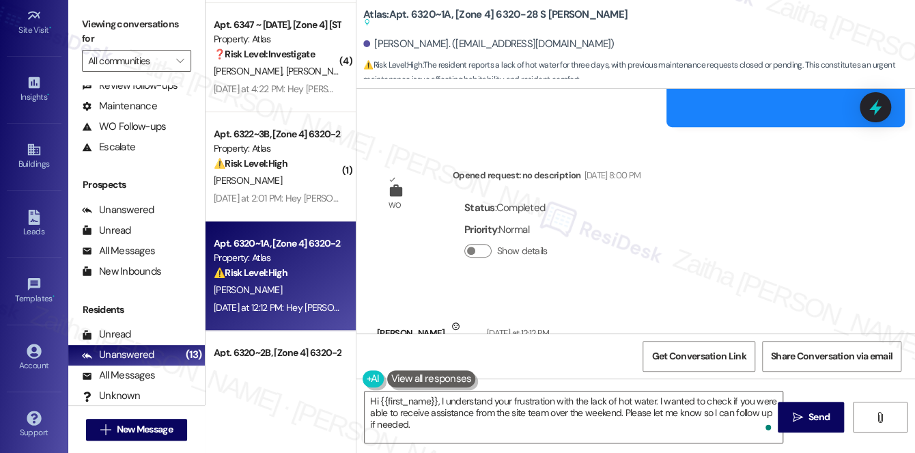
scroll to position [13036, 0]
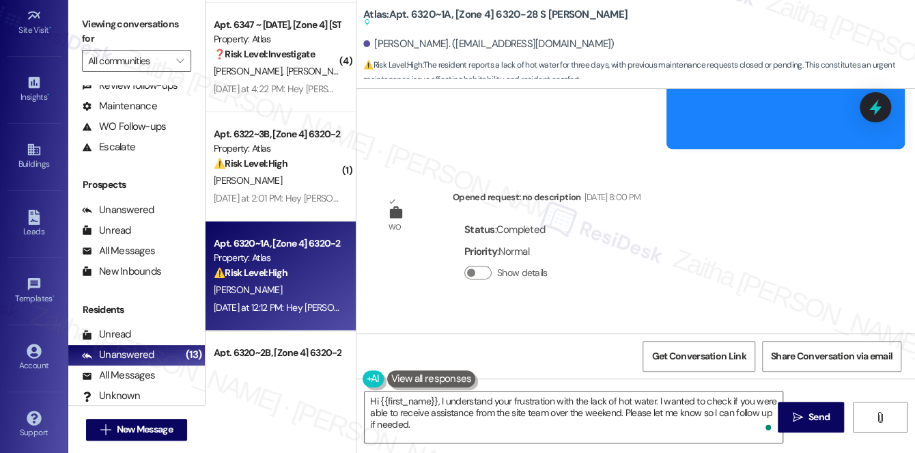
drag, startPoint x: 388, startPoint y: 164, endPoint x: 838, endPoint y: 197, distance: 451.1
click at [838, 374] on div "I have put in several maintenance requests for there being no hot water since F…" at bounding box center [618, 399] width 482 height 50
copy div "I have put in several maintenance requests for there being no hot water since F…"
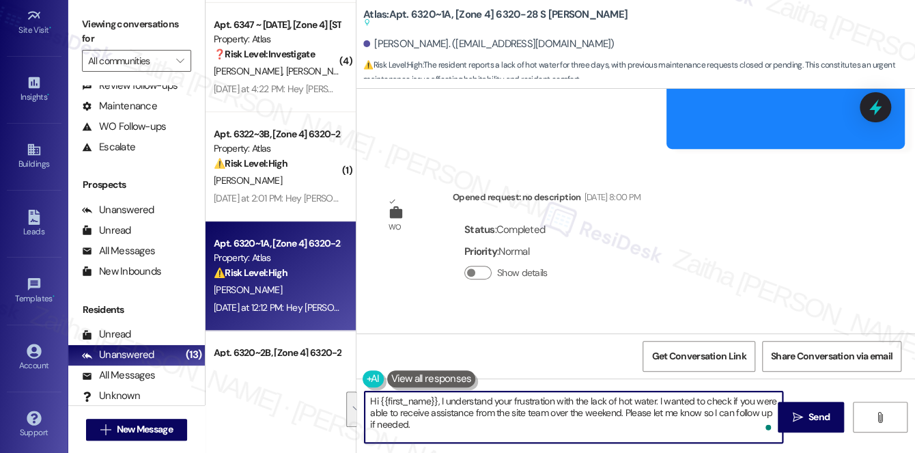
drag, startPoint x: 367, startPoint y: 401, endPoint x: 408, endPoint y: 430, distance: 50.0
click at [416, 435] on textarea "Hi {{first_name}}, I understand your frustration with the lack of hot water. I …" at bounding box center [574, 416] width 418 height 51
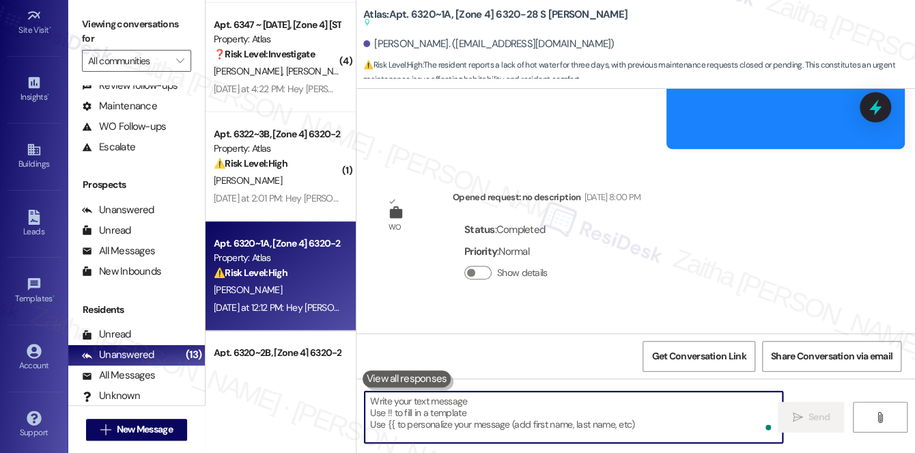
paste textarea "Hi {{first_name}}, I’m sorry you’ve been experiencing this issue with your hot …"
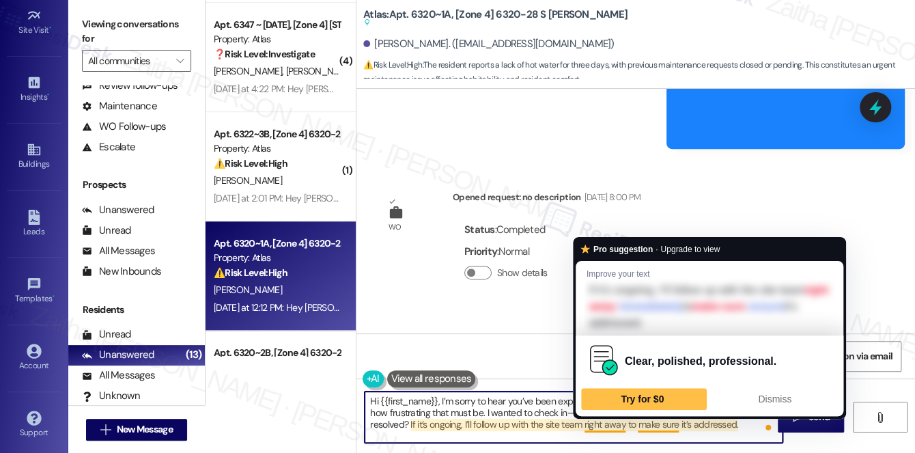
click at [608, 428] on textarea "Hi {{first_name}}, I’m sorry to hear you’ve been experiencing issues with your …" at bounding box center [574, 416] width 418 height 51
click at [616, 423] on textarea "Hi {{first_name}}, I’m sorry to hear you’ve been experiencing issues with your …" at bounding box center [574, 416] width 418 height 51
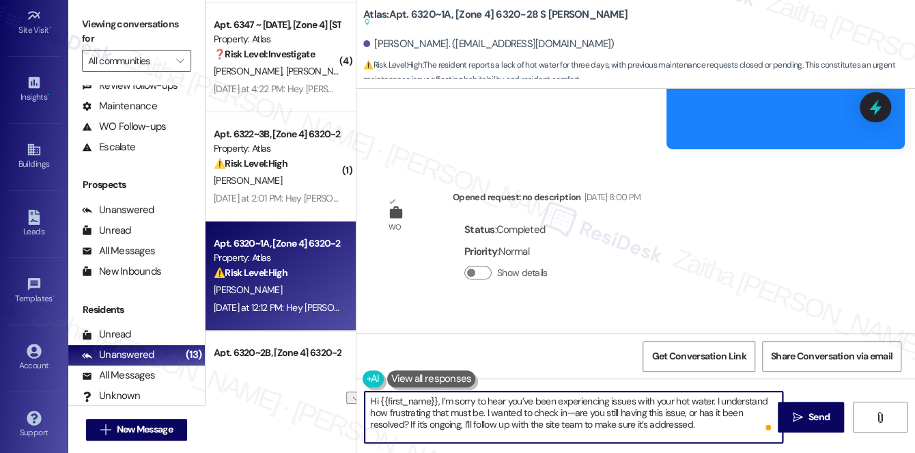
drag, startPoint x: 594, startPoint y: 425, endPoint x: 707, endPoint y: 429, distance: 112.7
click at [707, 429] on textarea "Hi {{first_name}}, I’m sorry to hear you’ve been experiencing issues with your …" at bounding box center [574, 416] width 418 height 51
drag, startPoint x: 593, startPoint y: 421, endPoint x: 752, endPoint y: 424, distance: 158.4
click at [752, 424] on textarea "Hi {{first_name}}, I’m sorry to hear you’ve been experiencing issues with your …" at bounding box center [574, 416] width 418 height 51
drag, startPoint x: 462, startPoint y: 424, endPoint x: 696, endPoint y: 423, distance: 233.5
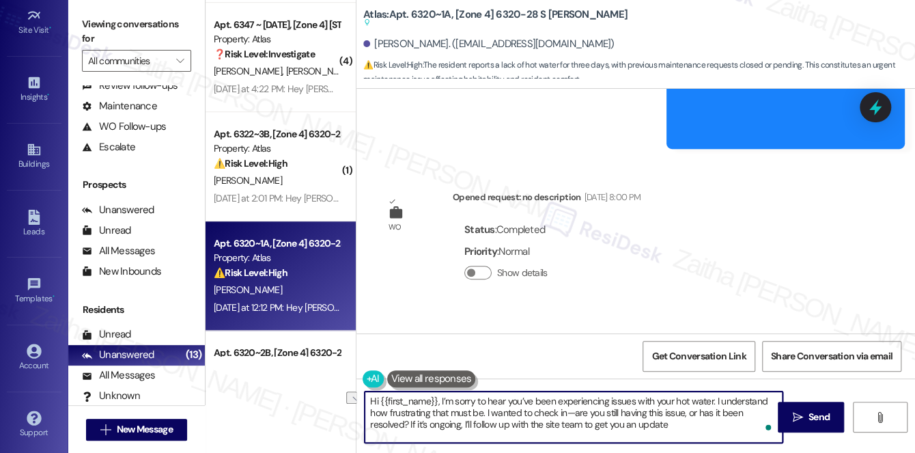
click at [696, 423] on textarea "Hi {{first_name}}, I’m sorry to hear you’ve been experiencing issues with your …" at bounding box center [574, 416] width 418 height 51
type textarea "Hi {{first_name}}, I’m sorry to hear you’ve been experiencing issues with your …"
click at [806, 414] on span "Send" at bounding box center [819, 417] width 27 height 14
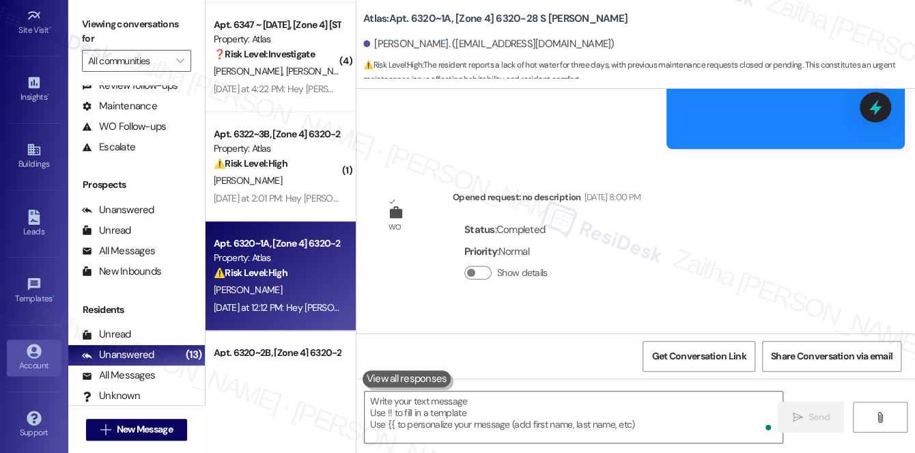
scroll to position [12969, 0]
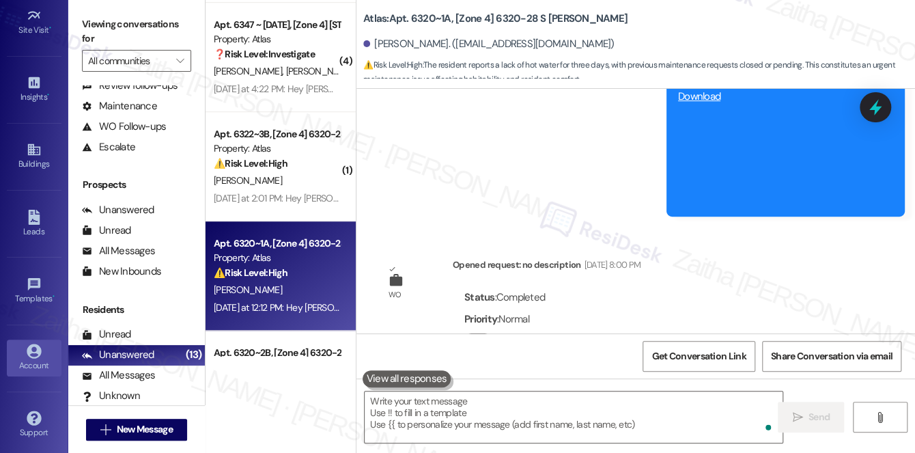
click at [25, 363] on div "Account" at bounding box center [34, 365] width 68 height 14
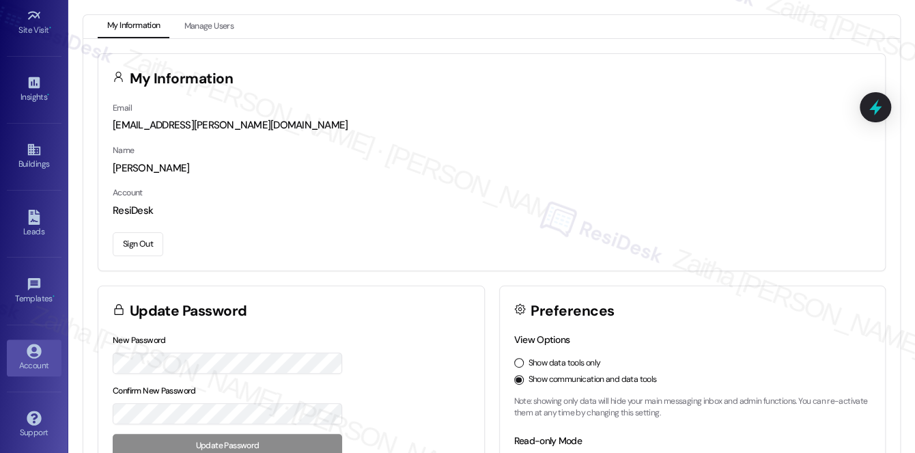
click at [146, 240] on button "Sign Out" at bounding box center [138, 244] width 51 height 24
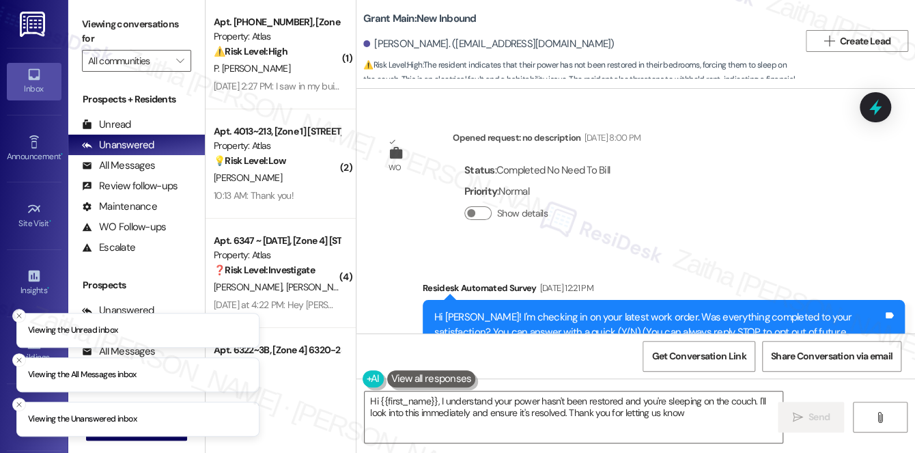
type textarea "Hi {{first_name}}, I understand your power hasn't been restored and you're slee…"
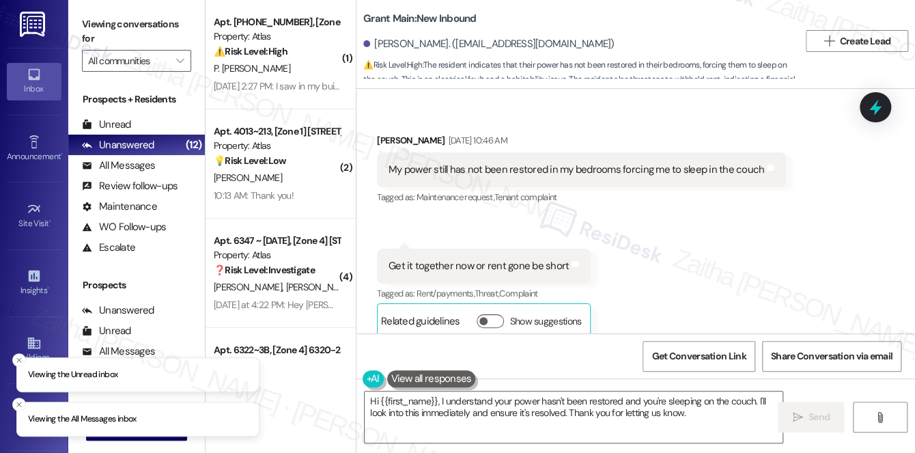
scroll to position [475, 0]
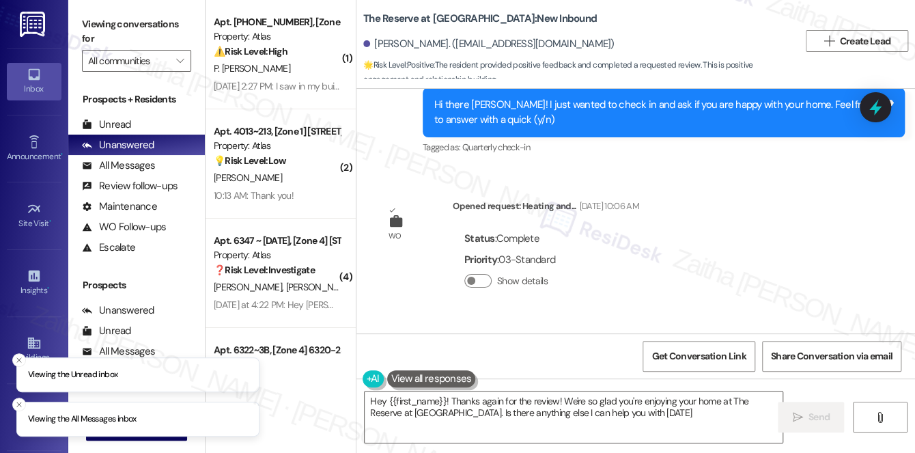
type textarea "Hey {{first_name}}! Thanks again for the review! We're so glad you're enjoying …"
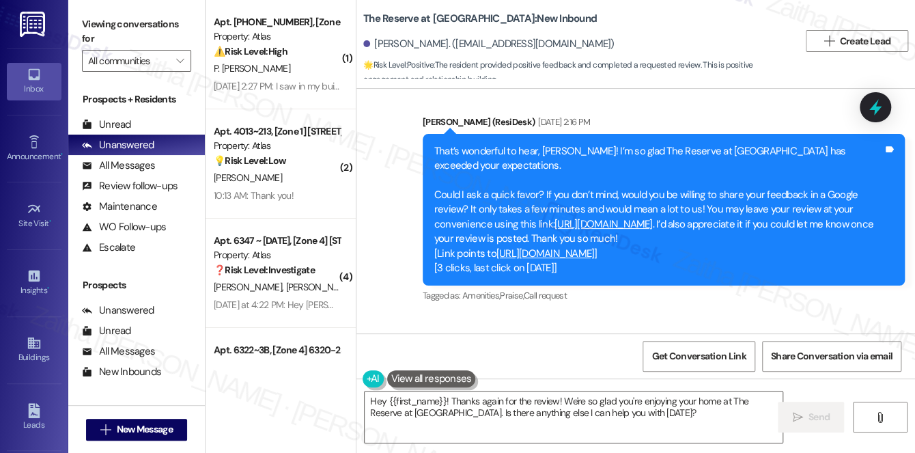
scroll to position [2186, 0]
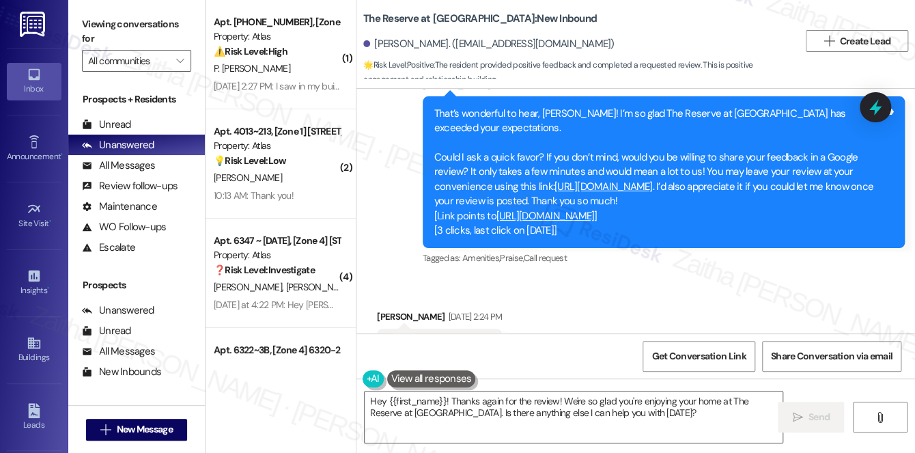
click at [595, 209] on link "[URL][DOMAIN_NAME]" at bounding box center [545, 216] width 98 height 14
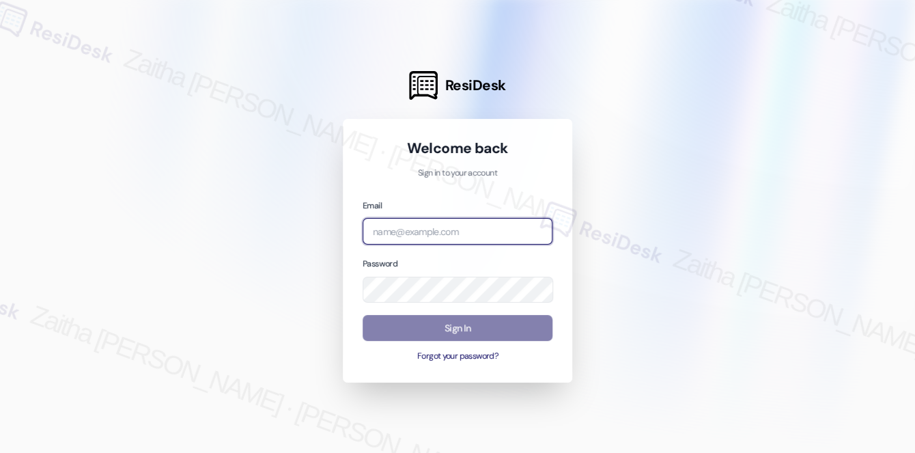
click at [426, 228] on input "email" at bounding box center [458, 231] width 190 height 27
type input "[EMAIL_ADDRESS][PERSON_NAME][DOMAIN_NAME]"
